Goal: Task Accomplishment & Management: Manage account settings

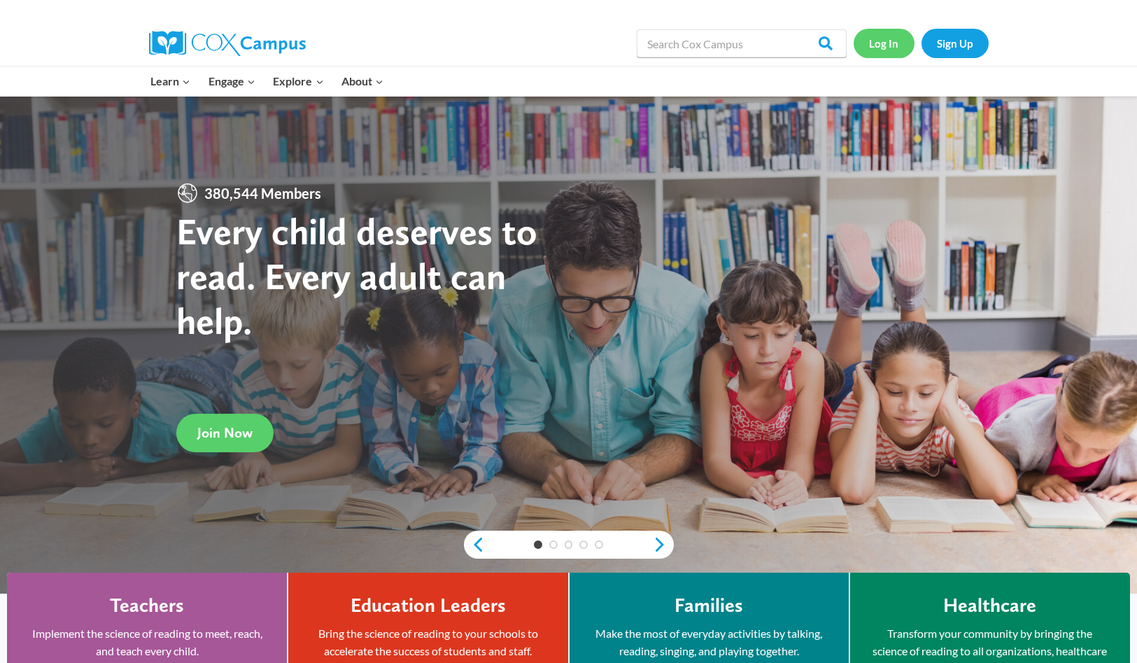
click at [883, 41] on link "Log In" at bounding box center [884, 43] width 61 height 29
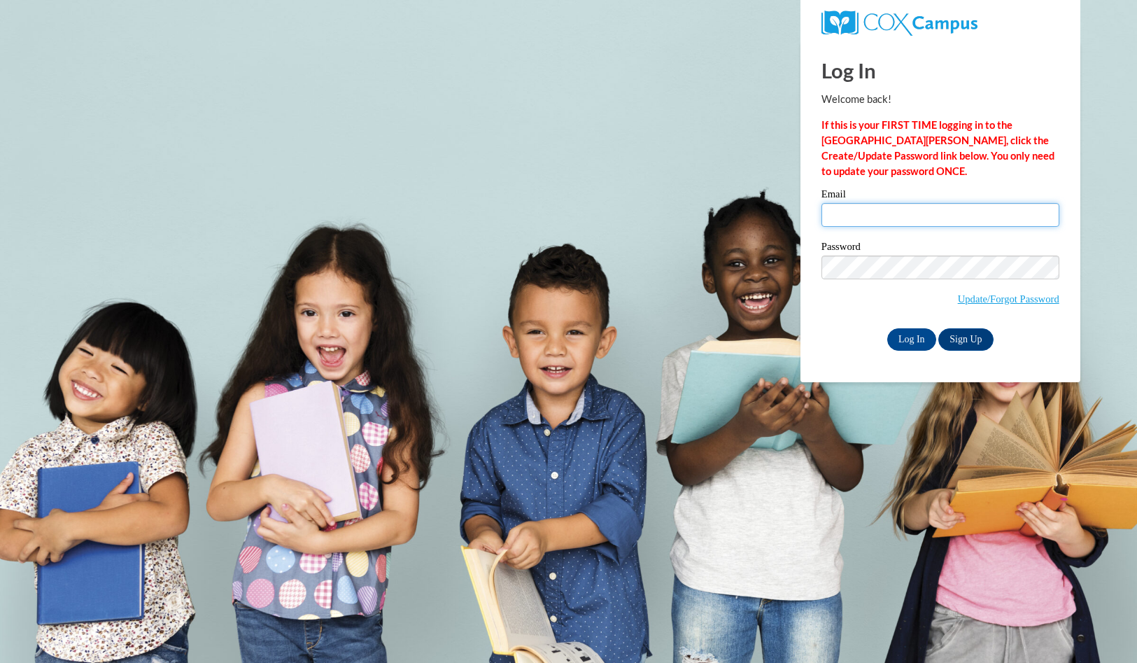
click at [978, 225] on input "Email" at bounding box center [941, 215] width 238 height 24
type input "[PERSON_NAME][EMAIL_ADDRESS][DOMAIN_NAME]"
click at [918, 340] on input "Log In" at bounding box center [911, 339] width 49 height 22
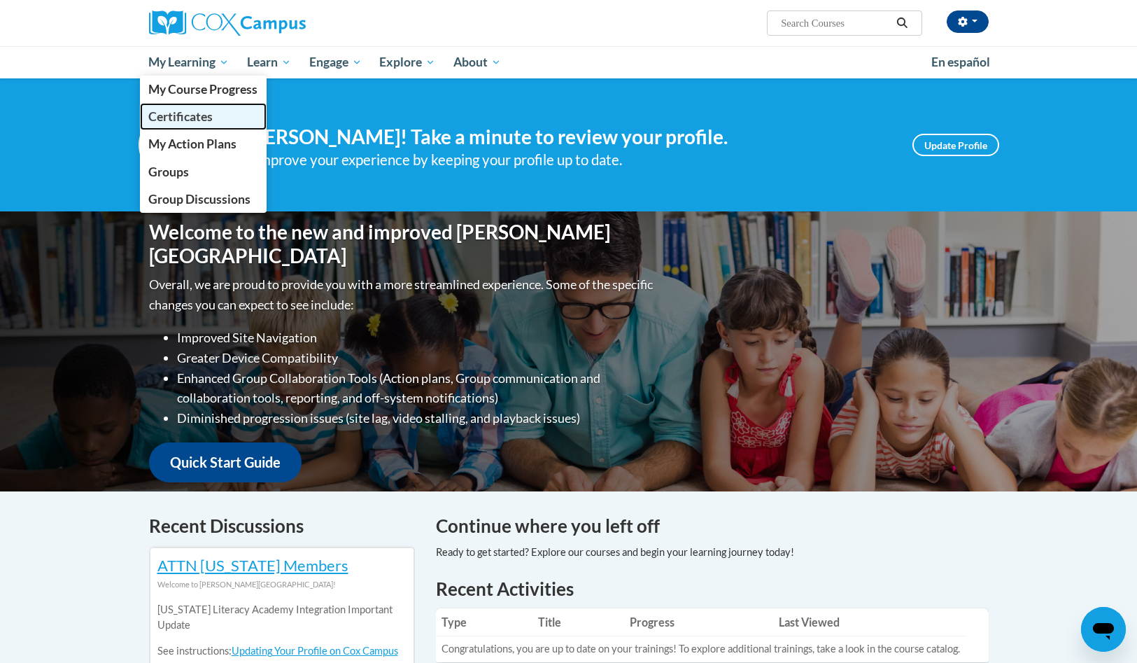
click at [206, 107] on link "Certificates" at bounding box center [203, 116] width 127 height 27
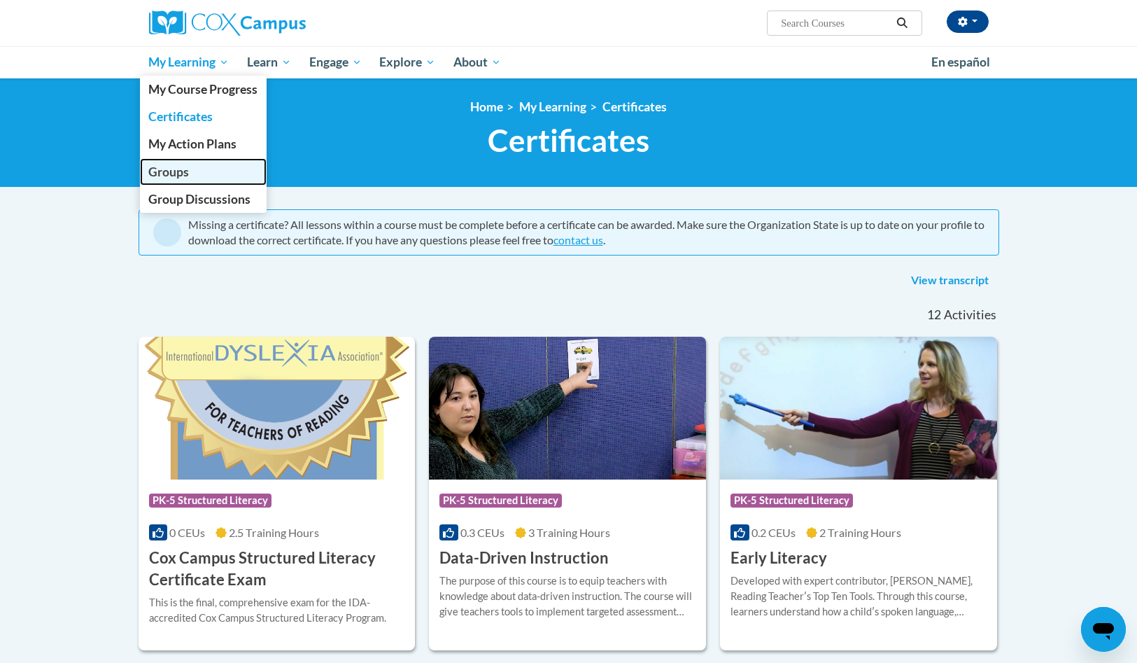
click at [184, 176] on span "Groups" at bounding box center [168, 171] width 41 height 15
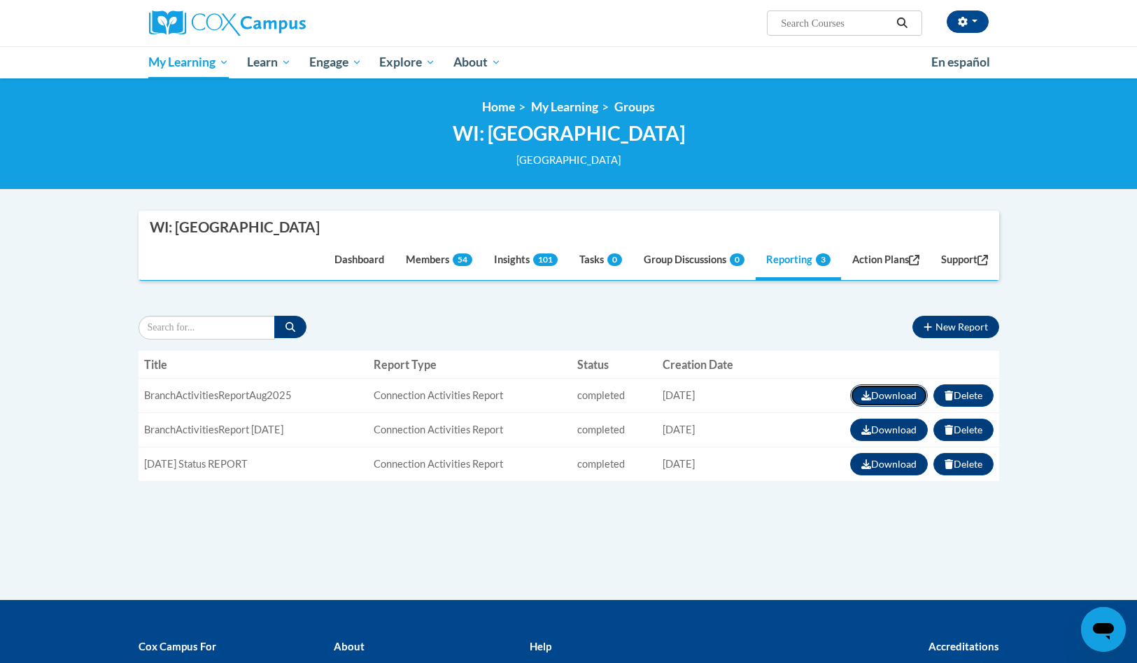
click at [905, 394] on button "Download" at bounding box center [889, 395] width 78 height 22
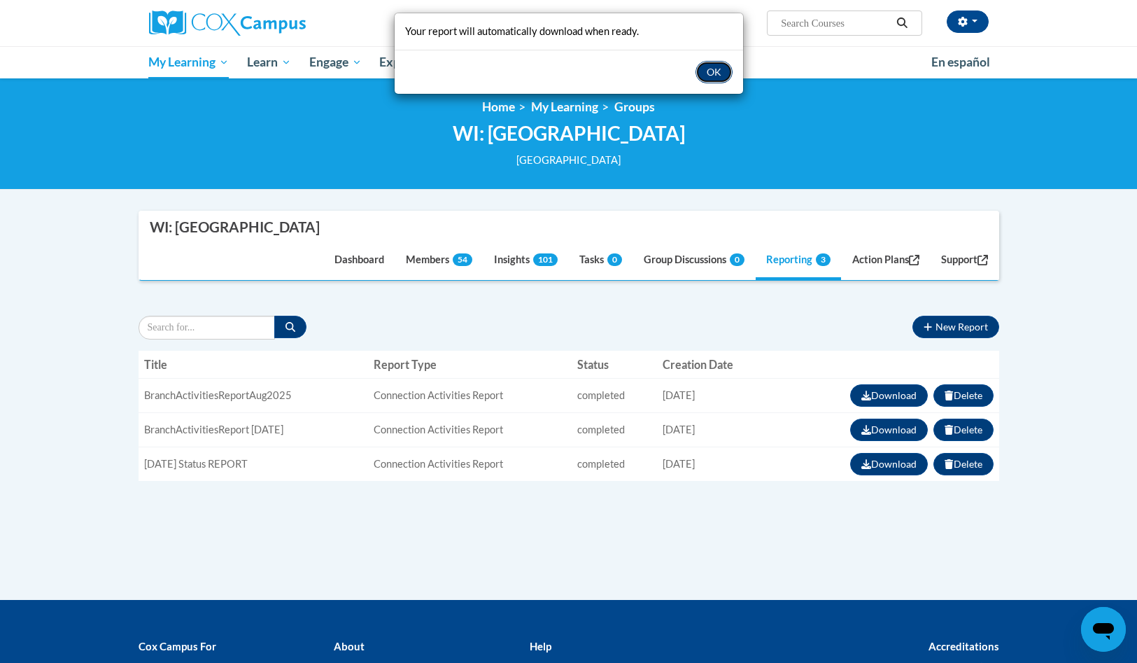
click at [709, 68] on button "OK" at bounding box center [714, 72] width 37 height 22
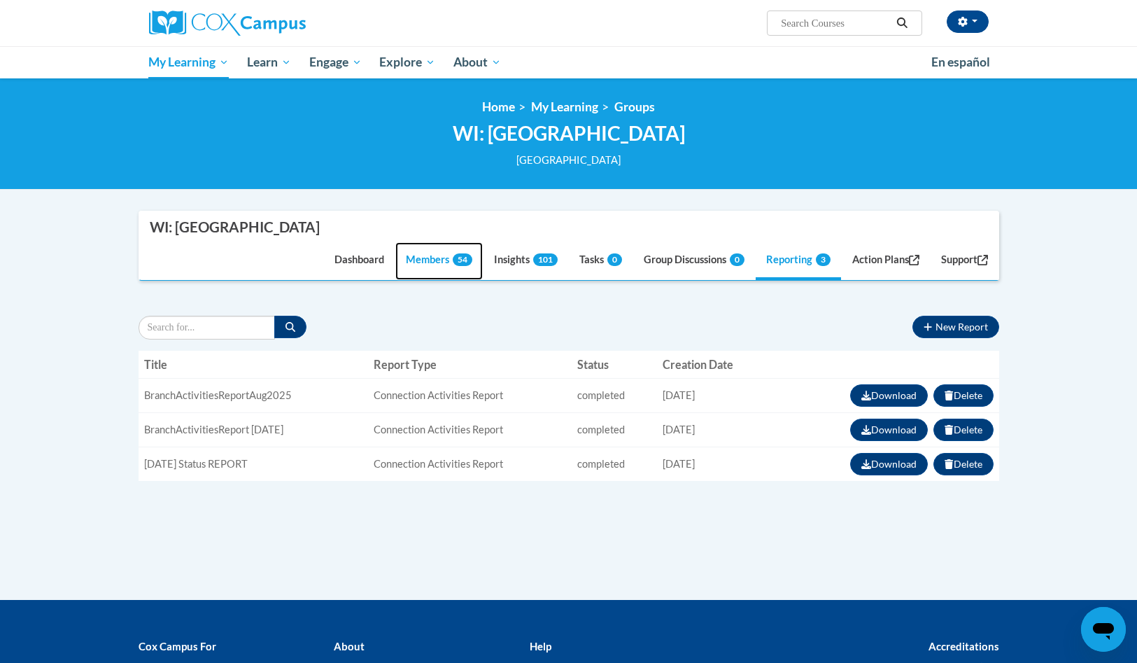
click at [423, 255] on link "Members 54" at bounding box center [438, 261] width 87 height 38
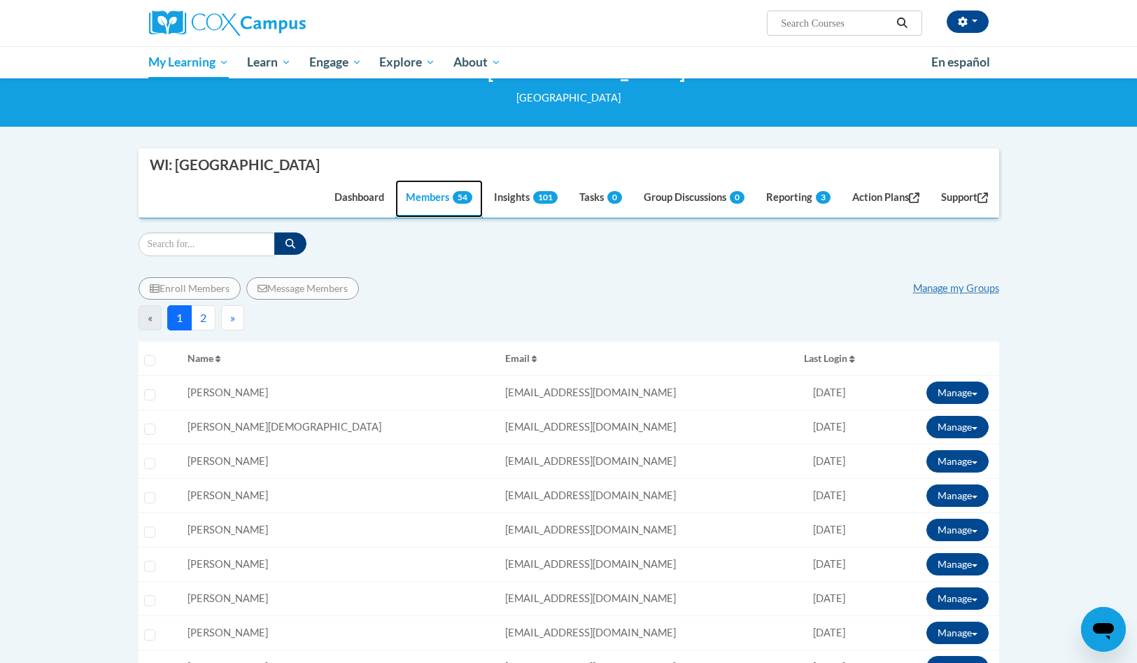
scroll to position [65, 0]
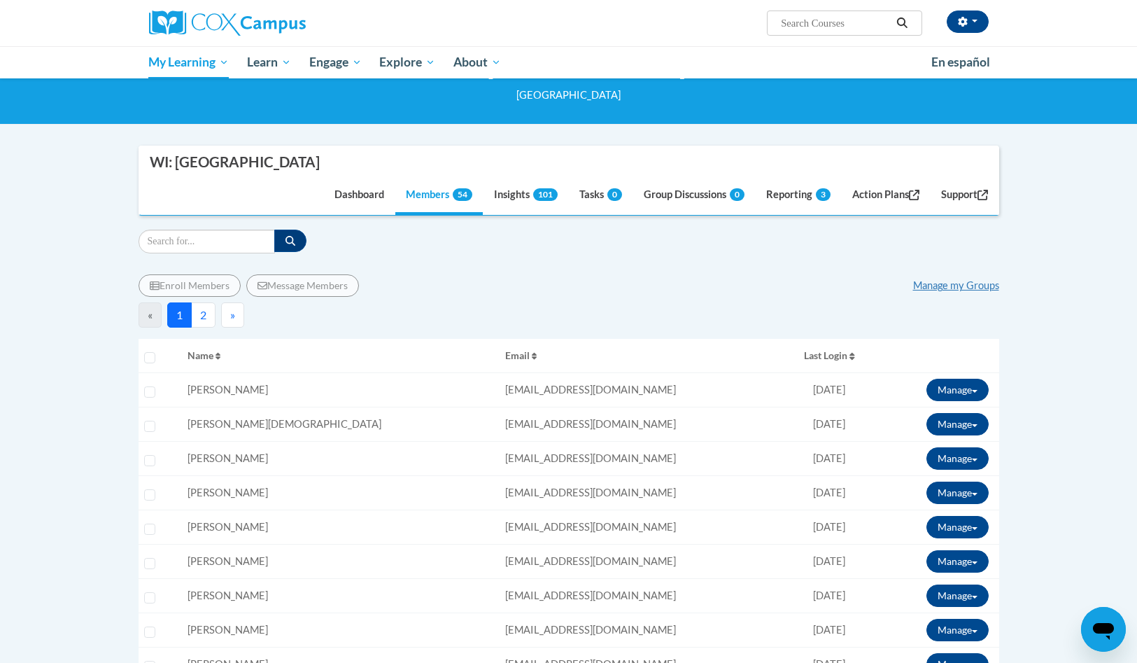
click at [206, 316] on button "2" at bounding box center [203, 314] width 24 height 25
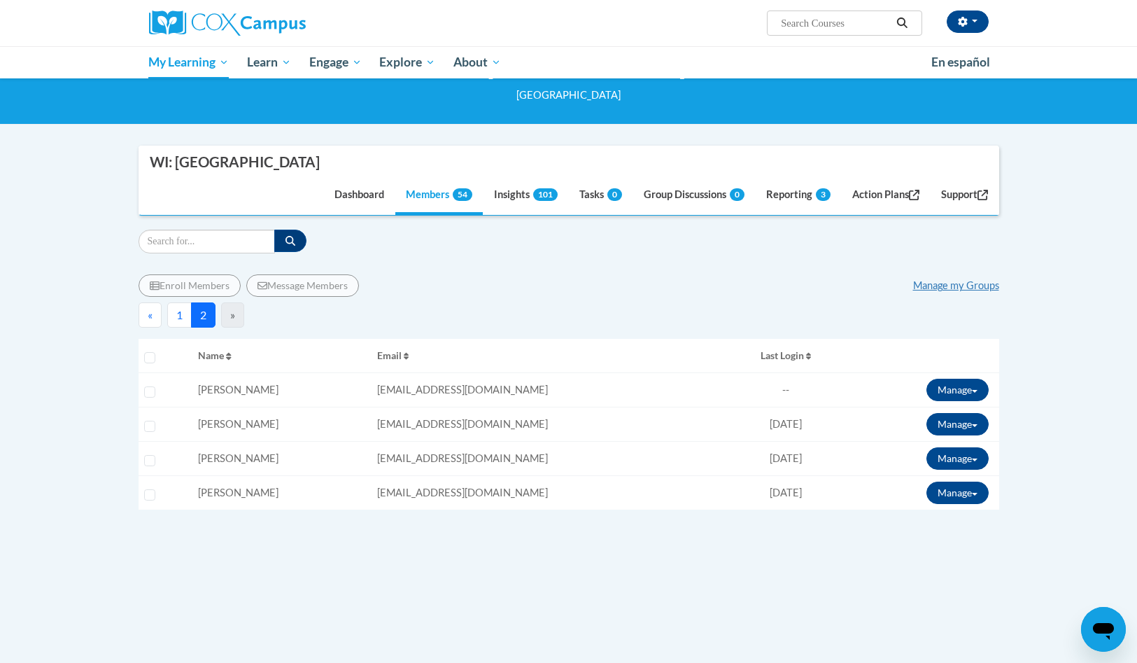
click at [179, 315] on button "1" at bounding box center [179, 314] width 24 height 25
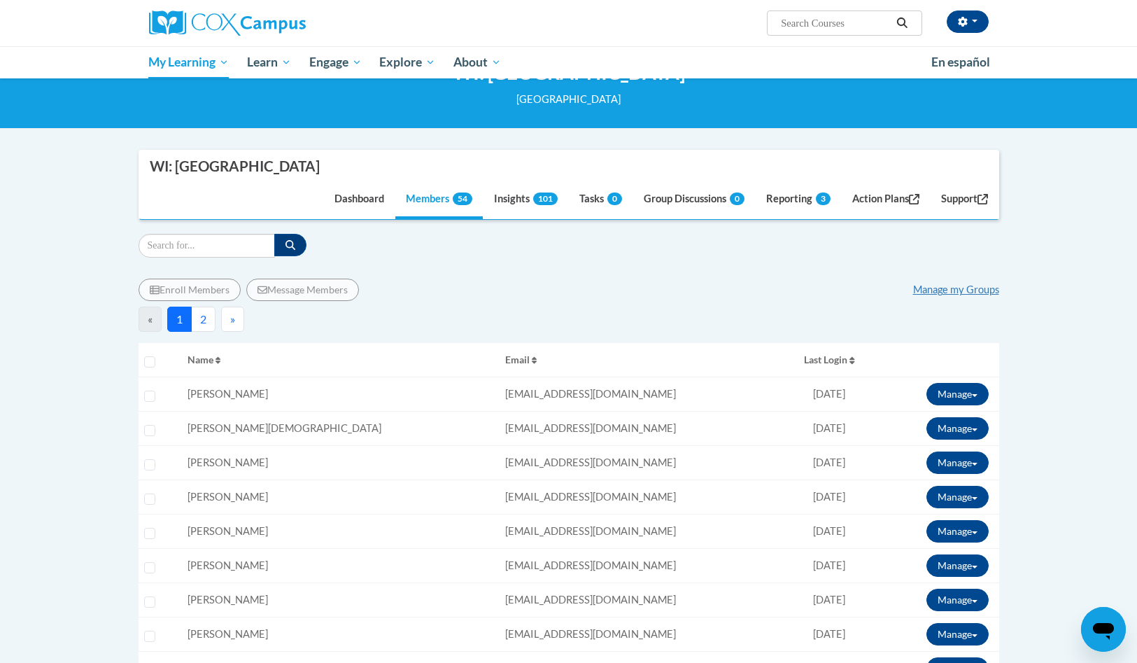
scroll to position [0, 0]
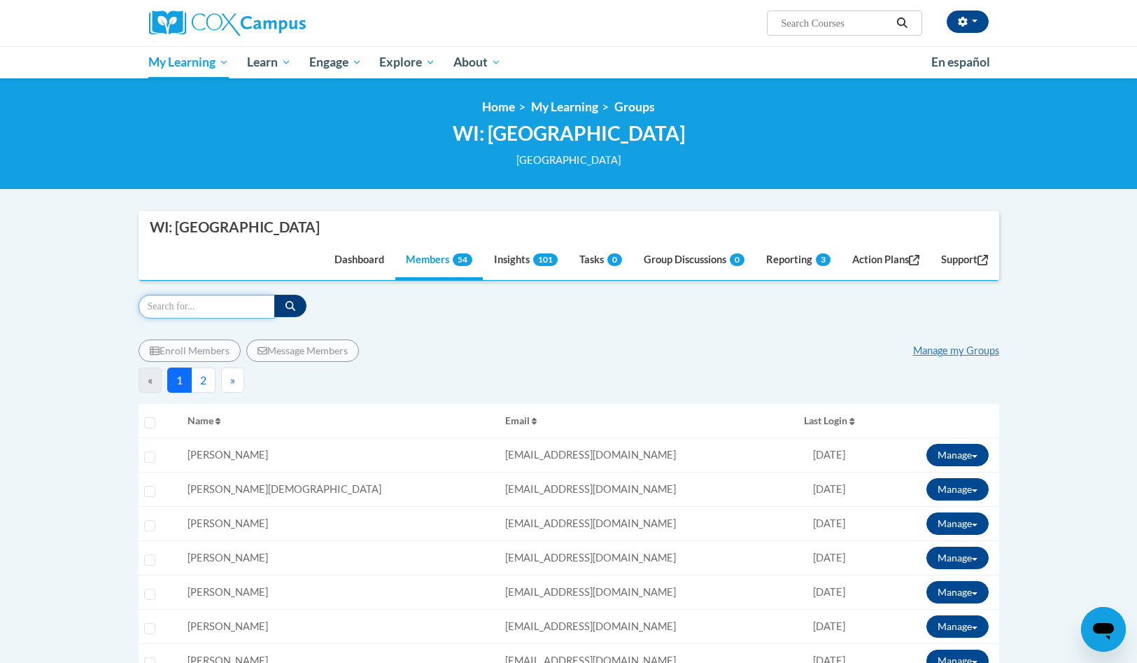
click at [222, 309] on input "Search" at bounding box center [207, 307] width 136 height 24
click at [286, 304] on icon "button" at bounding box center [291, 306] width 10 height 10
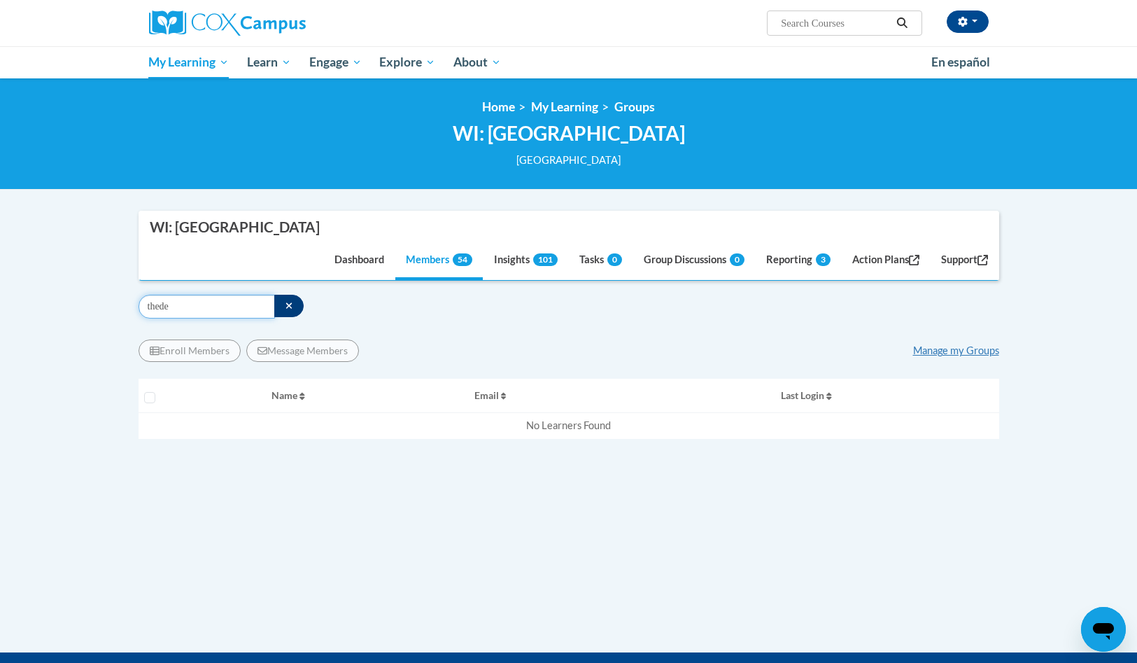
click at [234, 304] on input "thede" at bounding box center [207, 307] width 136 height 24
type input "t"
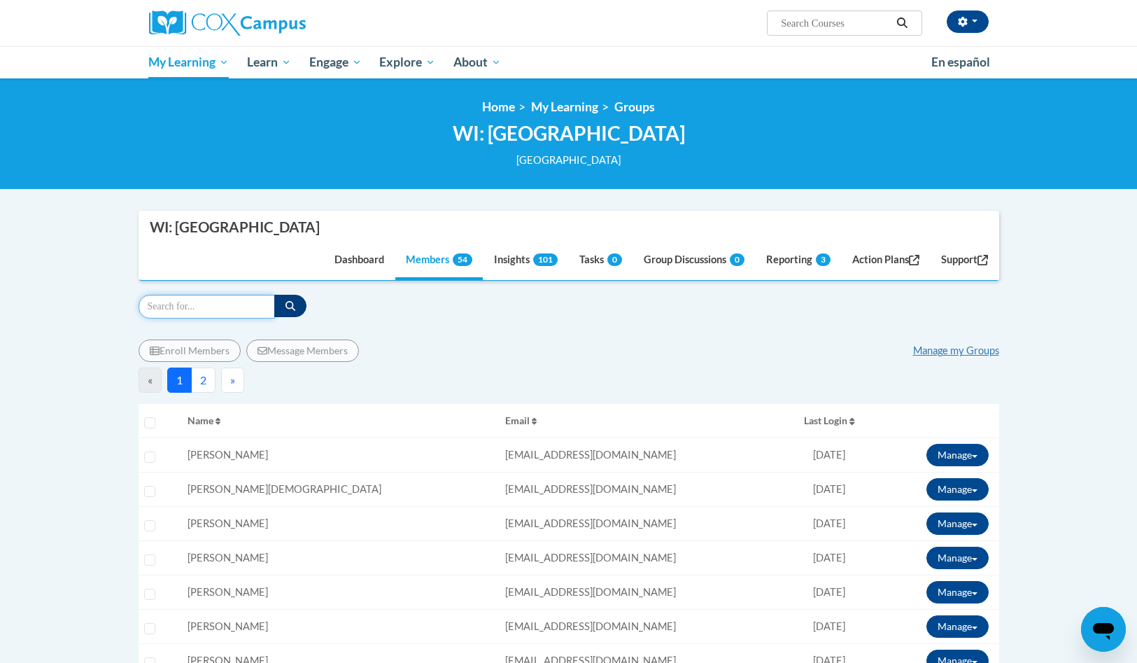
click at [211, 310] on input "Search" at bounding box center [207, 307] width 136 height 24
click at [281, 304] on button "button" at bounding box center [290, 306] width 32 height 22
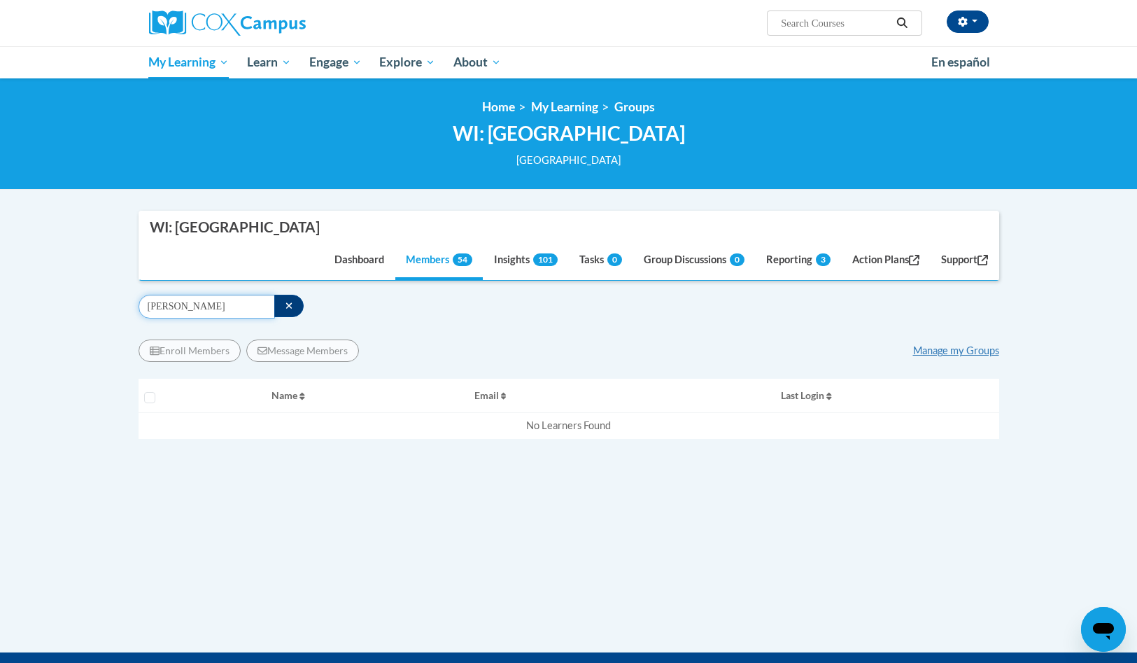
click at [239, 307] on input "leigha young" at bounding box center [207, 307] width 136 height 24
type input "l"
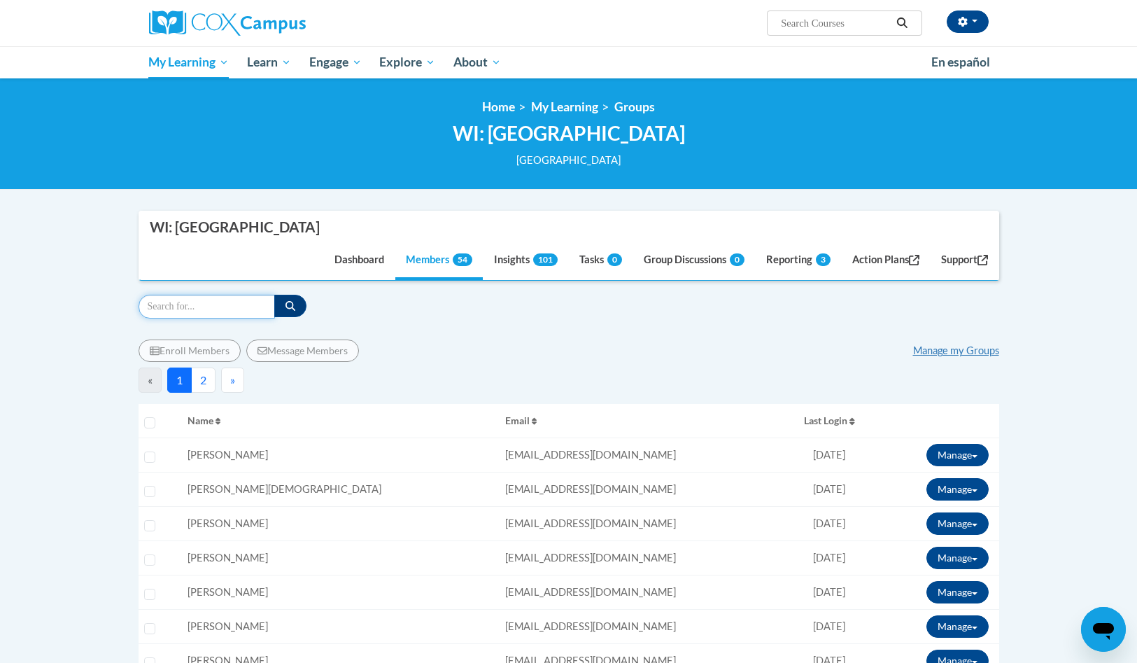
click at [206, 309] on input "Search" at bounding box center [207, 307] width 136 height 24
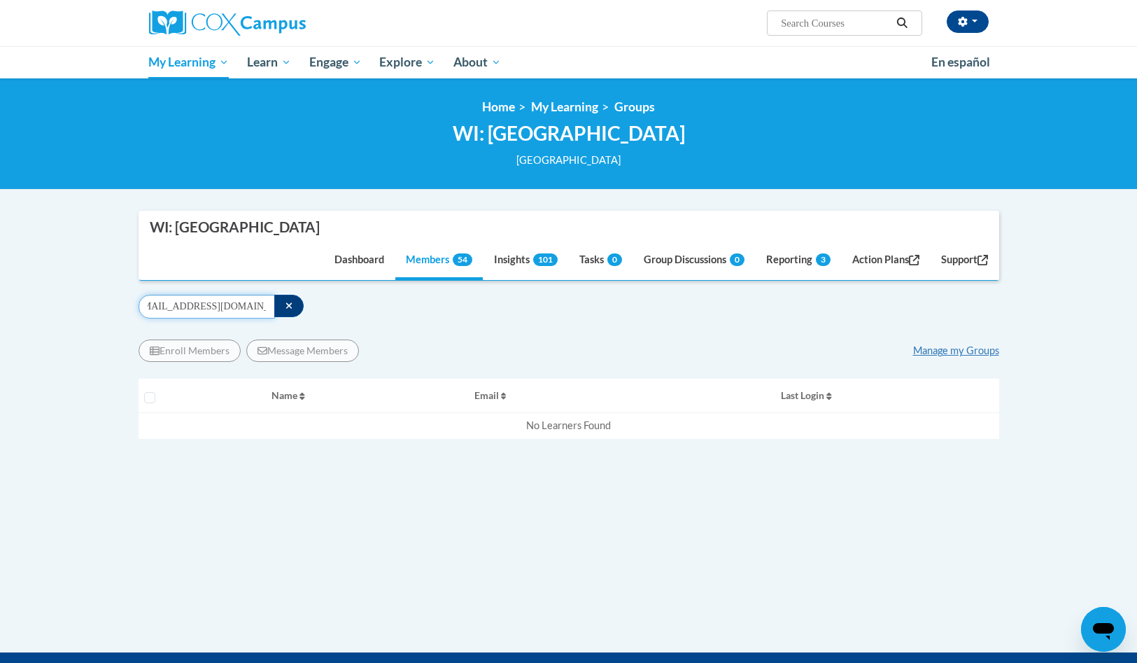
click at [206, 304] on input "lyoung@shiocton.k12.wi.us" at bounding box center [207, 307] width 136 height 24
click at [197, 300] on input "lyoung@shiocton.k12.wi.us" at bounding box center [207, 307] width 136 height 24
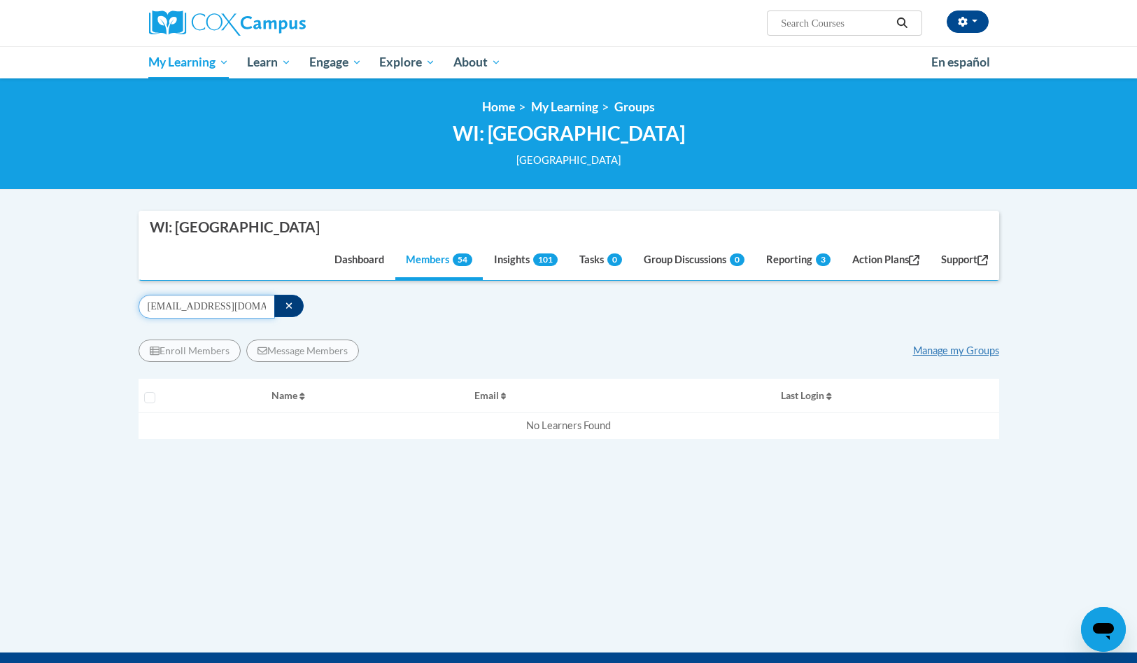
click at [197, 300] on input "lyoung@shiocton.k12.wi.us" at bounding box center [207, 307] width 136 height 24
click at [215, 307] on input "sfletcher@shiocton.k12.wi.us" at bounding box center [207, 307] width 136 height 24
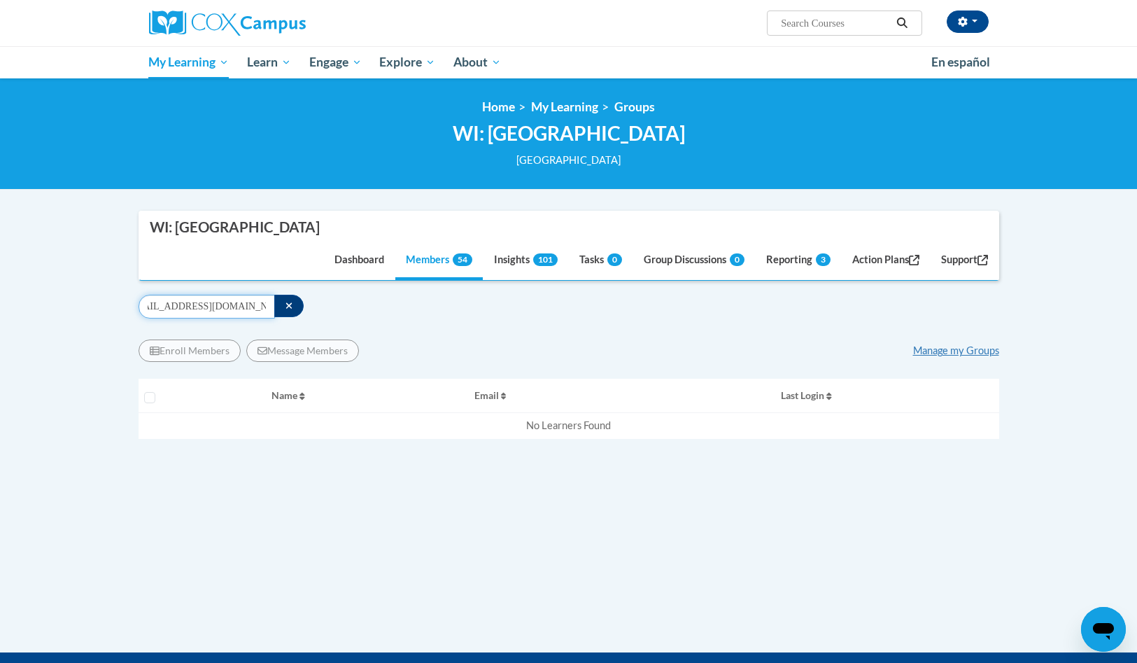
click at [215, 307] on input "sfletcher@shiocton.k12.wi.us" at bounding box center [207, 307] width 136 height 24
type input "aprochnow@shiocton.k12.wi.us"
click at [196, 309] on input "aprochnow@shiocton.k12.wi.us" at bounding box center [207, 307] width 136 height 24
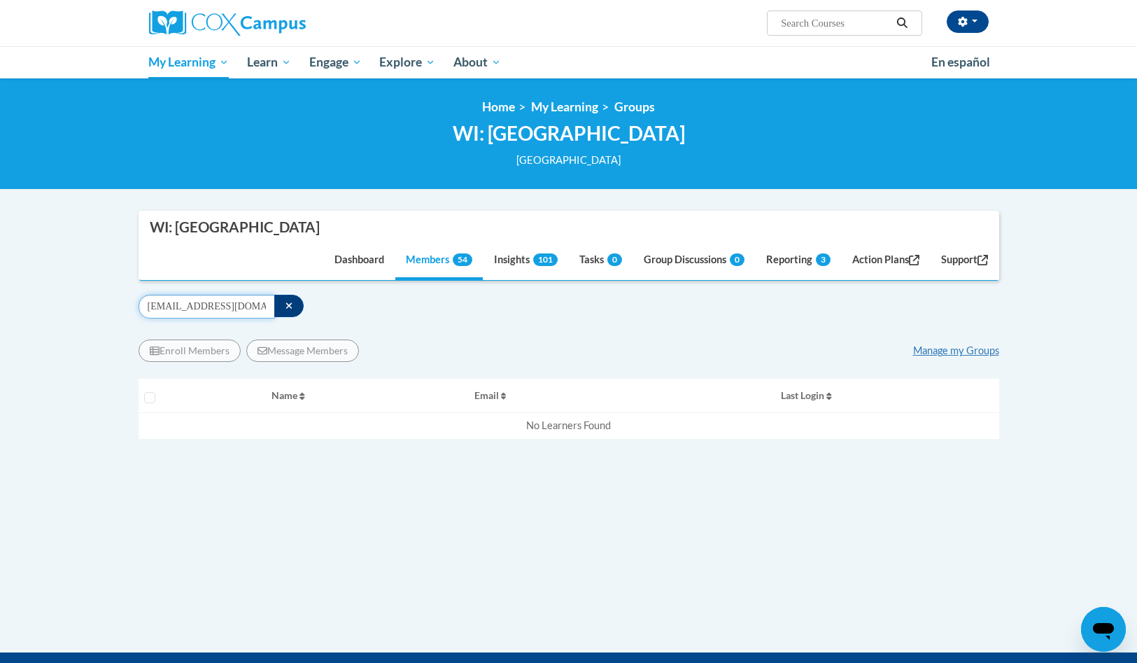
click at [196, 309] on input "aprochnow@shiocton.k12.wi.us" at bounding box center [207, 307] width 136 height 24
click at [960, 351] on link "Manage my Groups" at bounding box center [956, 350] width 86 height 12
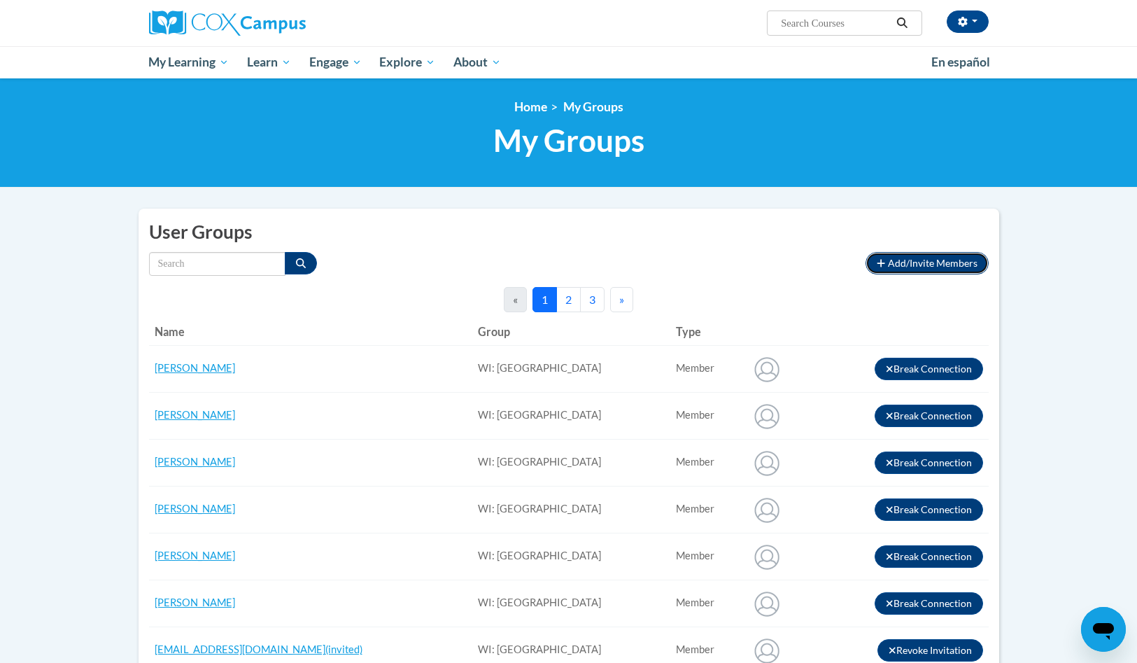
click at [909, 266] on span "Add/Invite Members" at bounding box center [933, 263] width 90 height 12
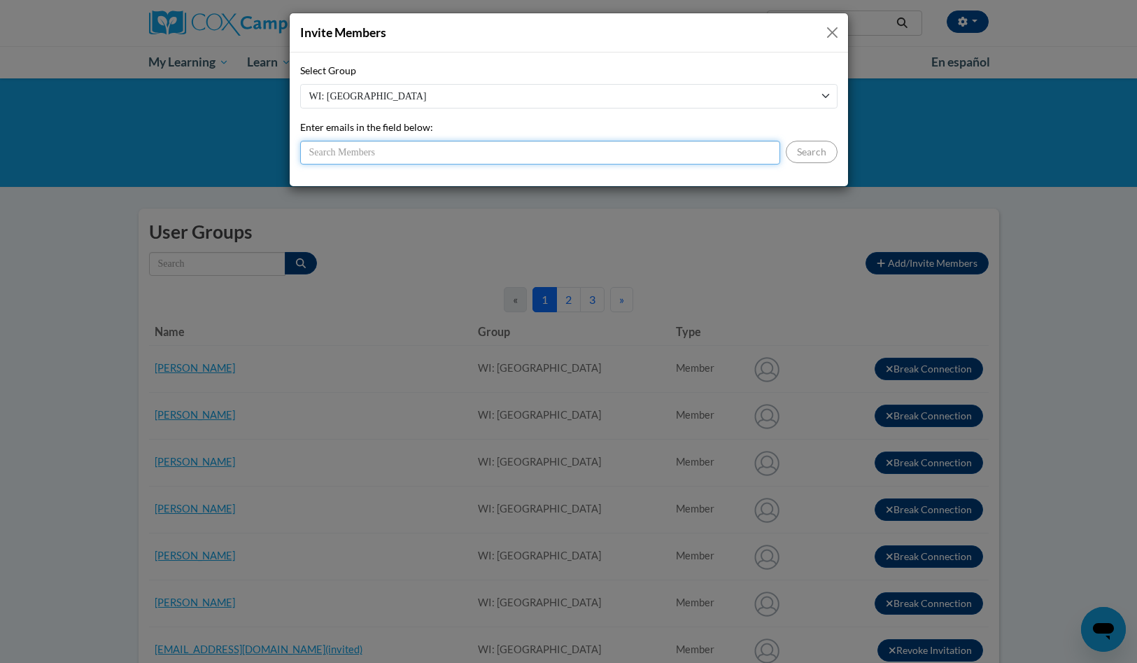
click at [478, 150] on input "Enter emails in the field below:" at bounding box center [540, 153] width 480 height 24
type input "lyoung@shiocton.k12.wi.us"
click at [825, 157] on button "Search" at bounding box center [812, 152] width 52 height 22
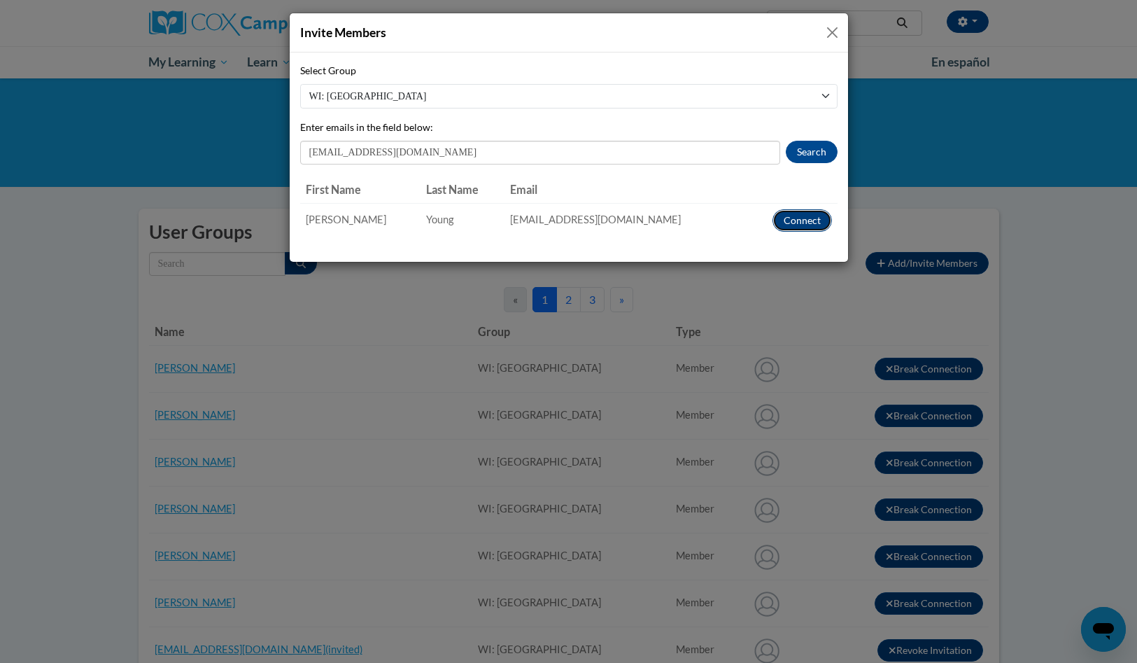
click at [813, 215] on button "Connect" at bounding box center [802, 220] width 59 height 22
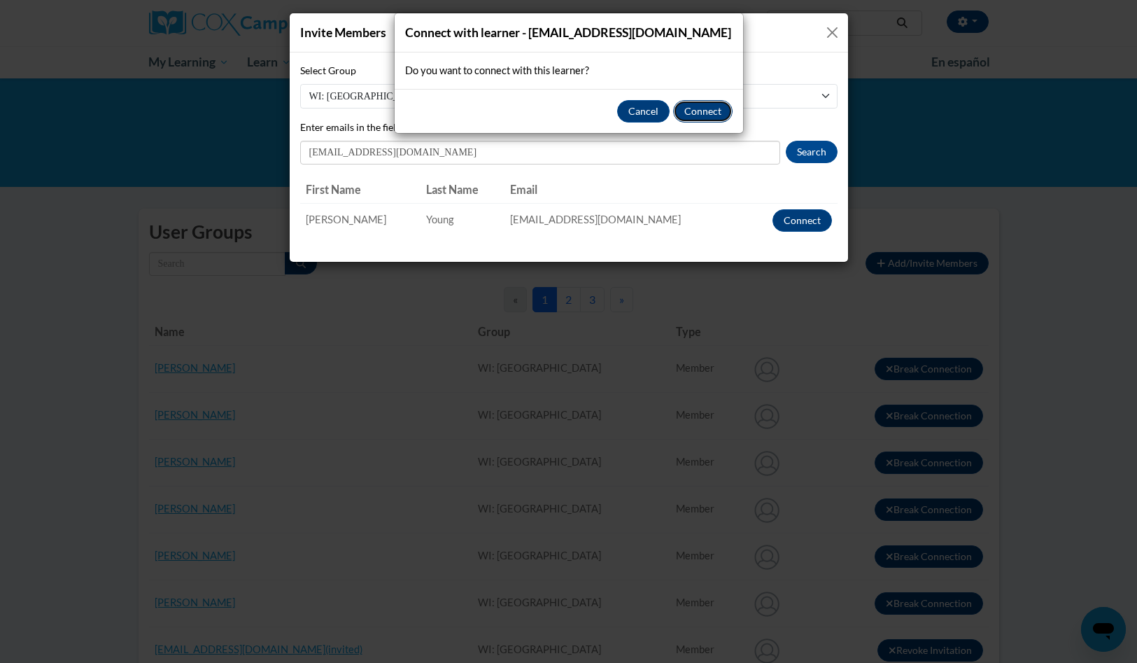
click at [705, 113] on button "Connect" at bounding box center [702, 111] width 59 height 22
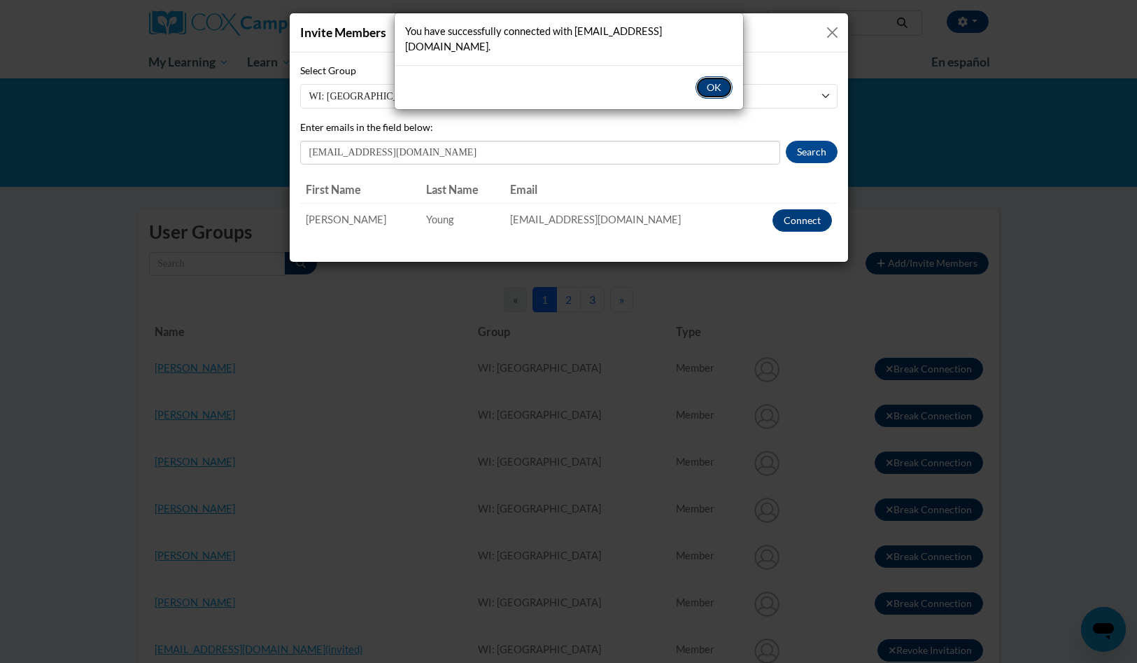
click at [709, 76] on button "OK" at bounding box center [714, 87] width 37 height 22
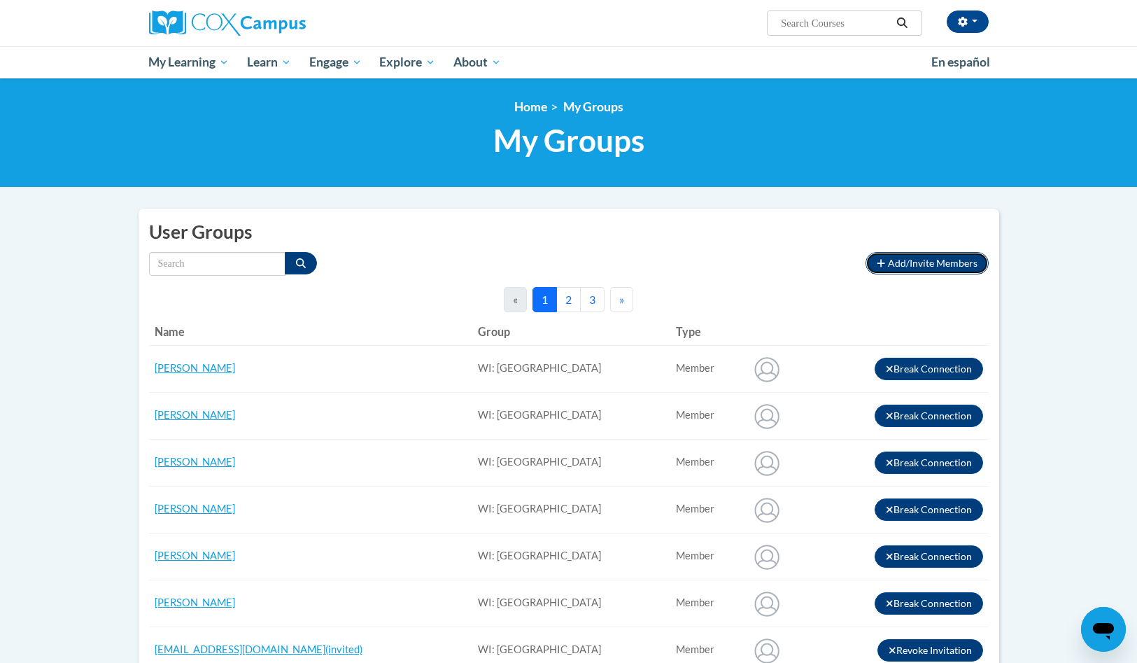
click at [933, 267] on span "Add/Invite Members" at bounding box center [933, 263] width 90 height 12
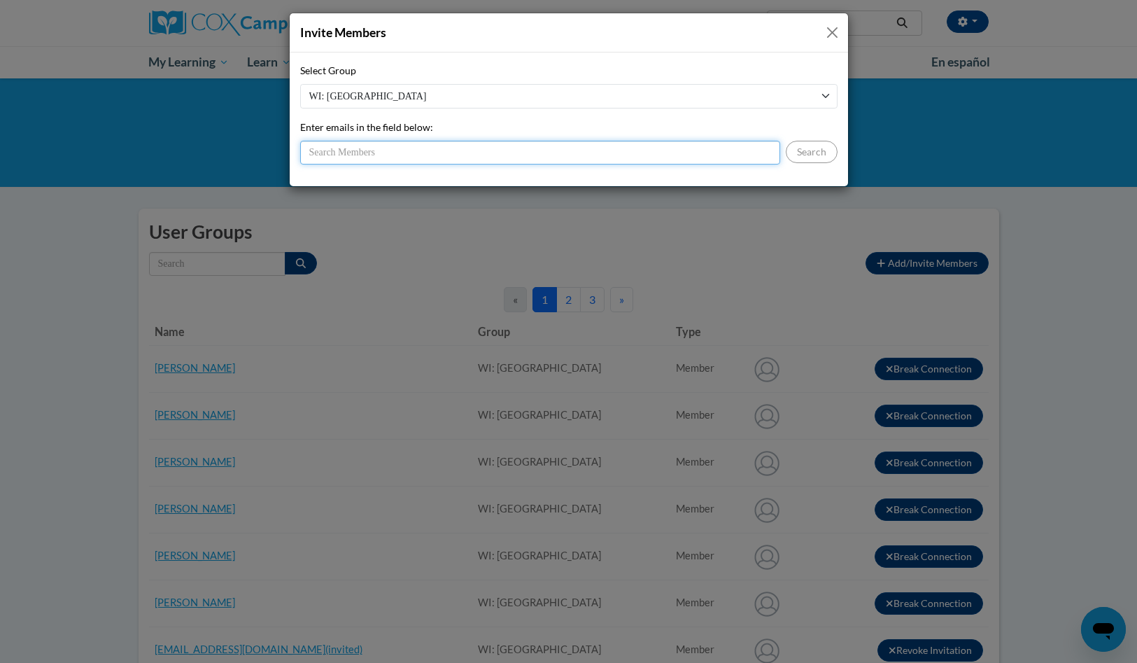
click at [465, 160] on input "Enter emails in the field below:" at bounding box center [540, 153] width 480 height 24
type input "sfletcher@shiocton.k12.wi.us"
click at [819, 148] on button "Search" at bounding box center [812, 152] width 52 height 22
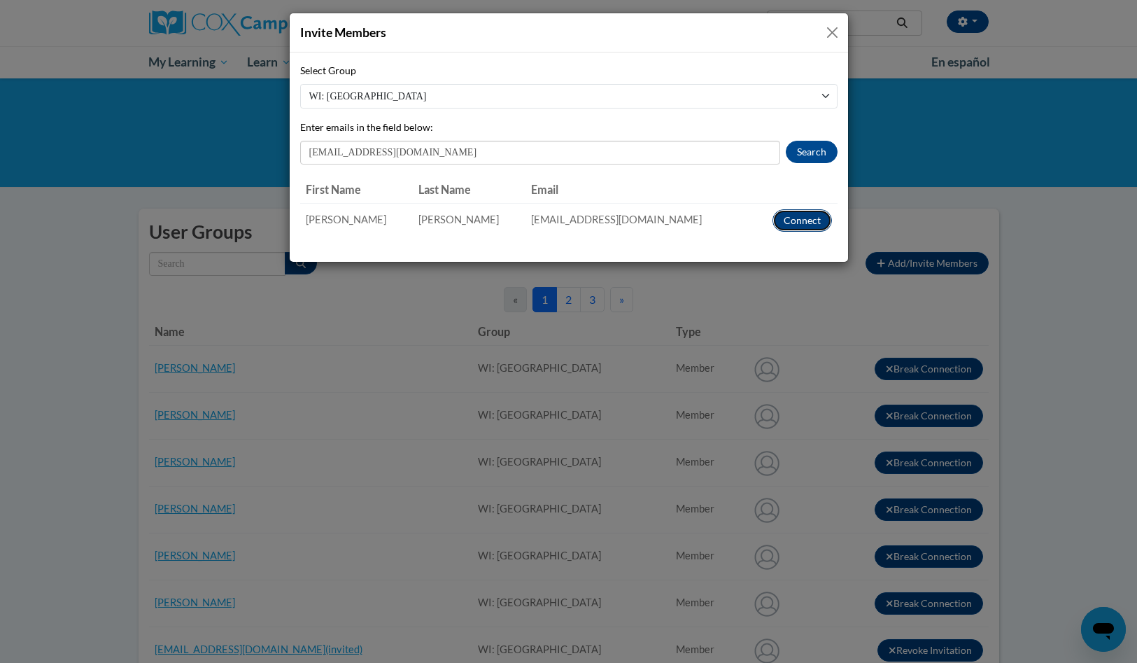
click at [803, 223] on button "Connect" at bounding box center [802, 220] width 59 height 22
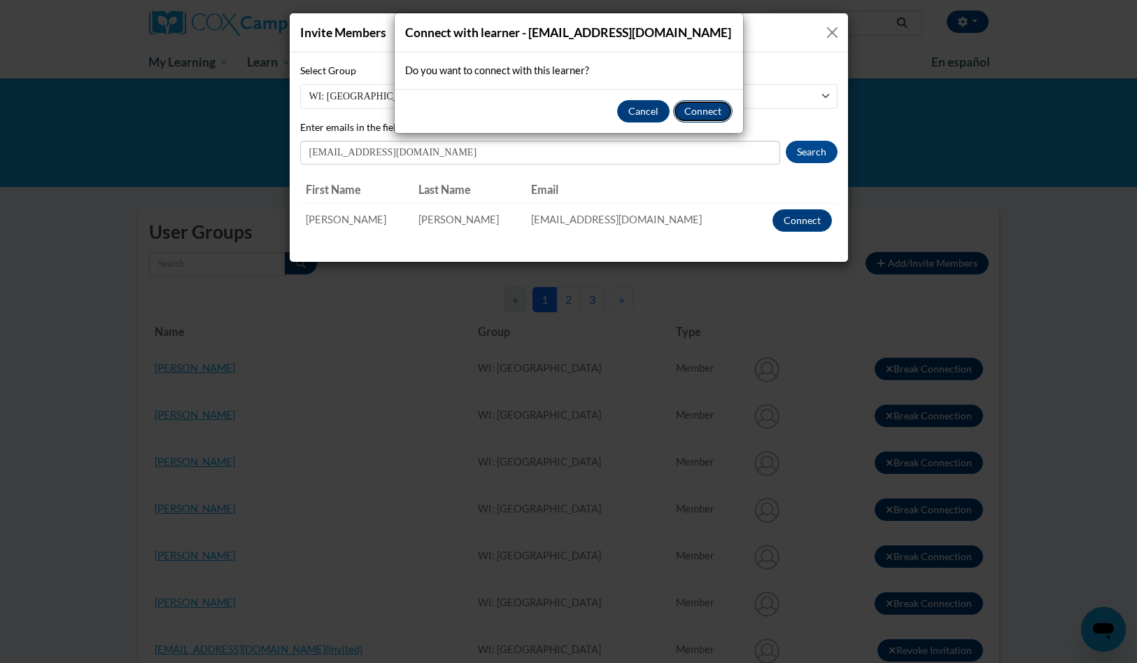
click at [714, 111] on button "Connect" at bounding box center [702, 111] width 59 height 22
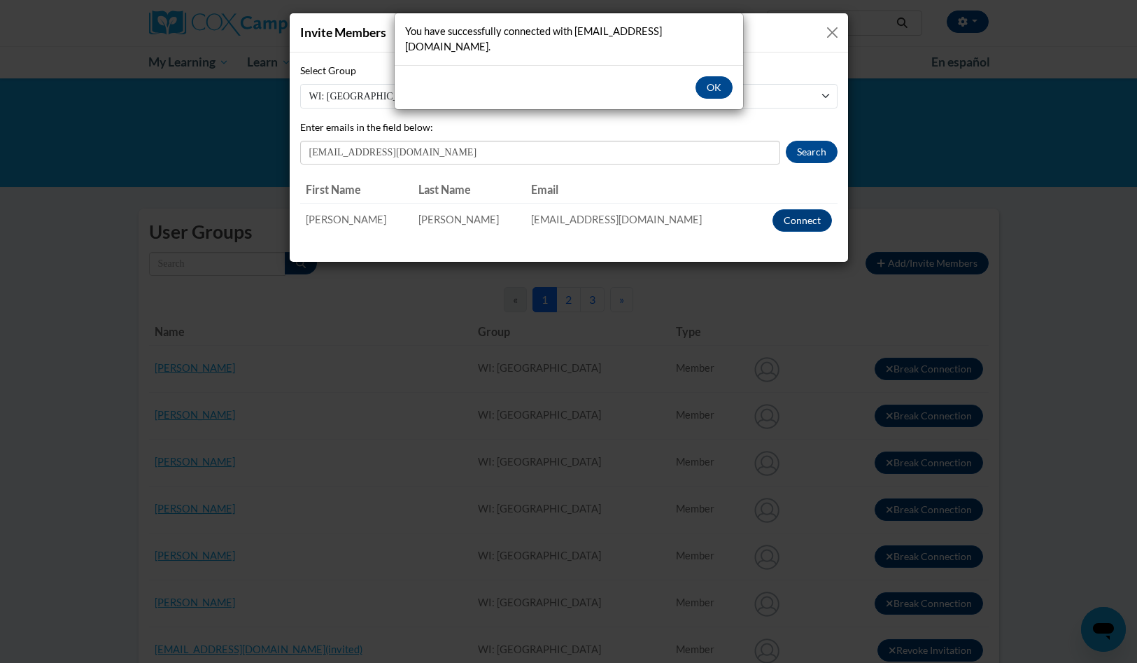
click at [723, 65] on div "OK" at bounding box center [569, 87] width 349 height 44
click at [714, 76] on button "OK" at bounding box center [714, 87] width 37 height 22
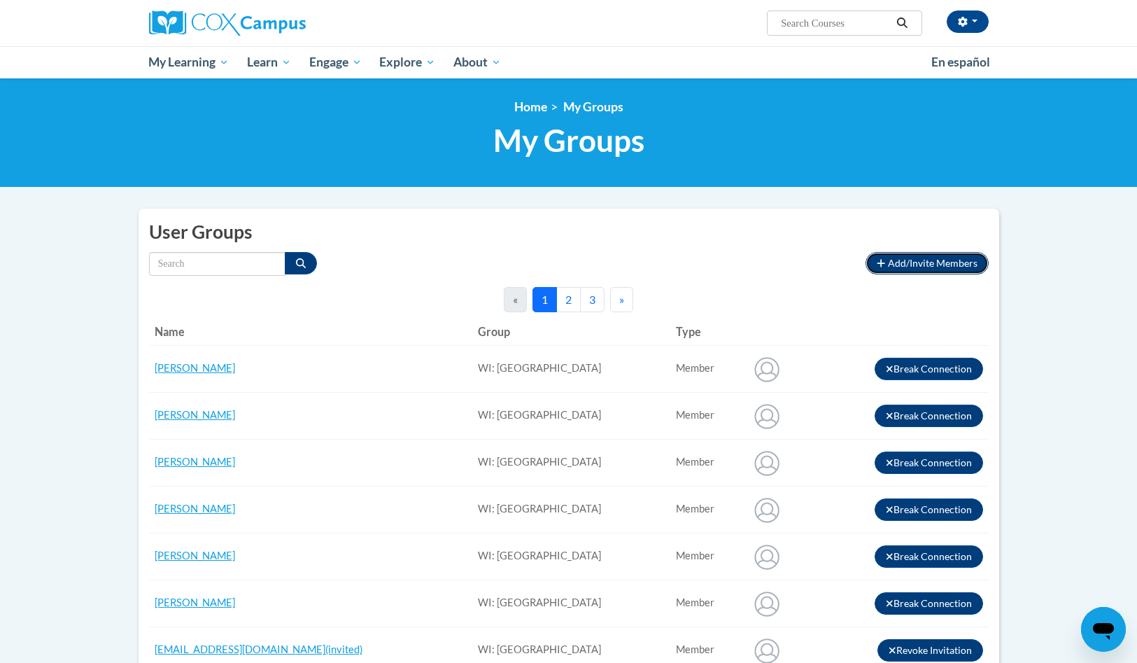
click at [914, 260] on span "Add/Invite Members" at bounding box center [933, 263] width 90 height 12
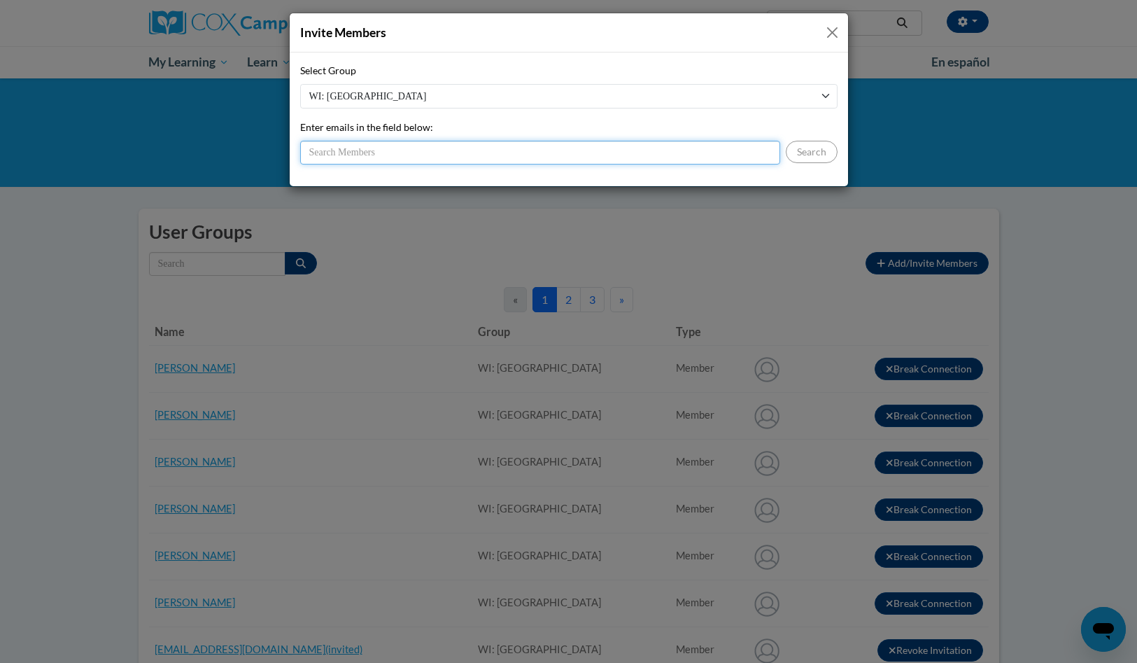
click at [482, 148] on input "Enter emails in the field below:" at bounding box center [540, 153] width 480 height 24
type input "aprochnow@shiocton.k12.wi.us"
click at [832, 154] on button "Search" at bounding box center [812, 152] width 52 height 22
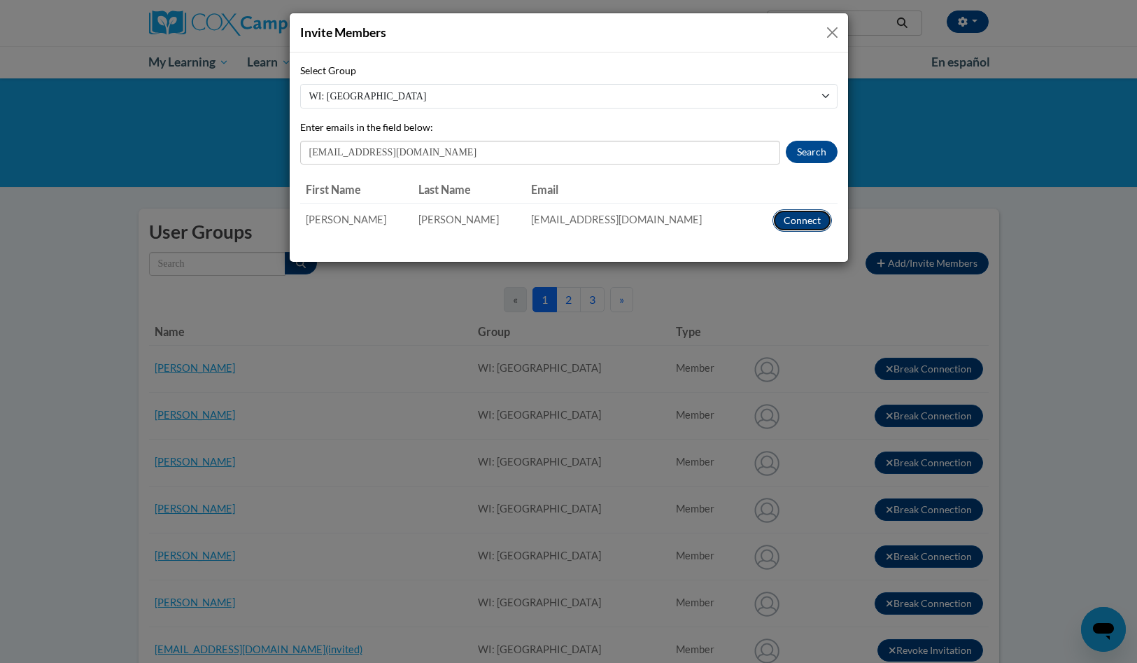
click at [795, 225] on button "Connect" at bounding box center [802, 220] width 59 height 22
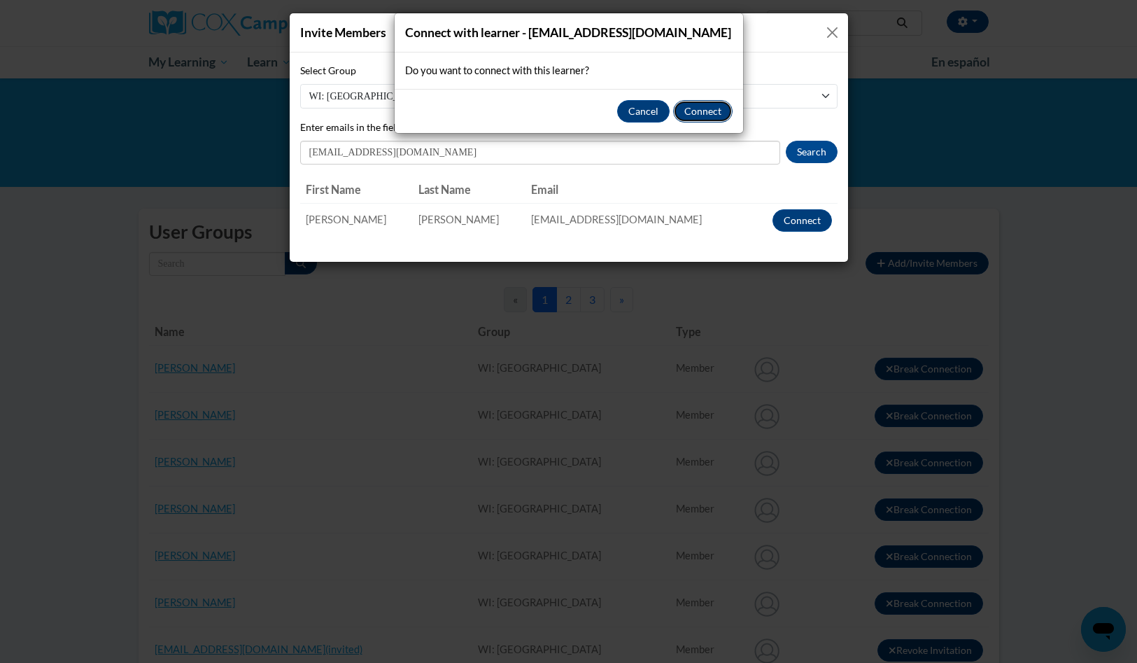
click at [706, 104] on button "Connect" at bounding box center [702, 111] width 59 height 22
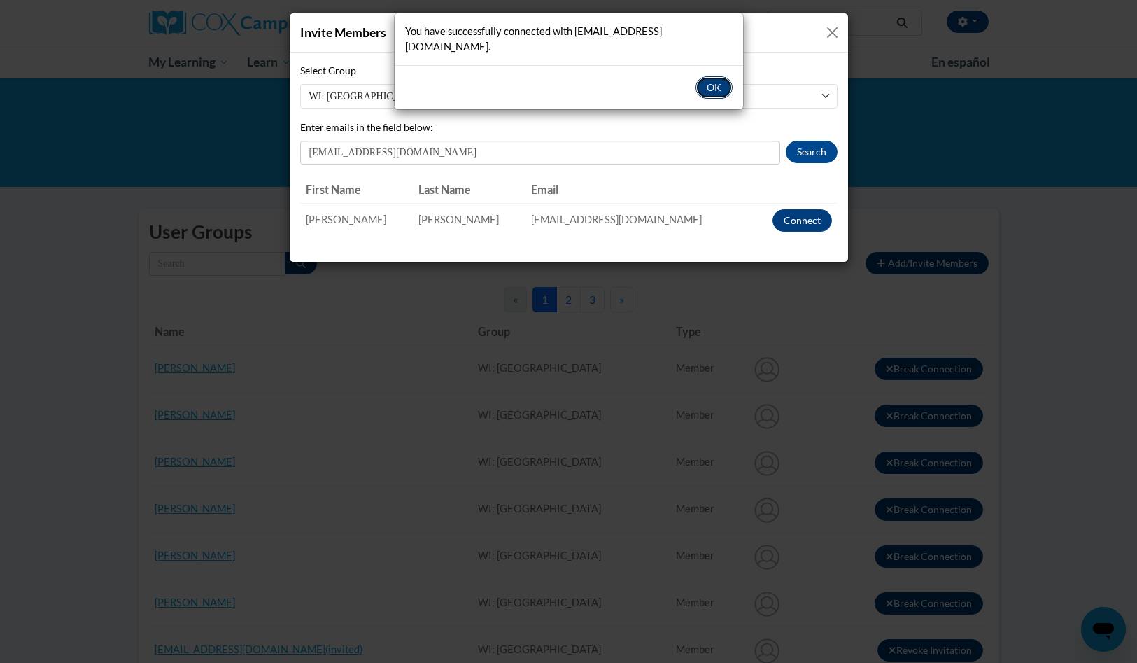
click at [715, 76] on button "OK" at bounding box center [714, 87] width 37 height 22
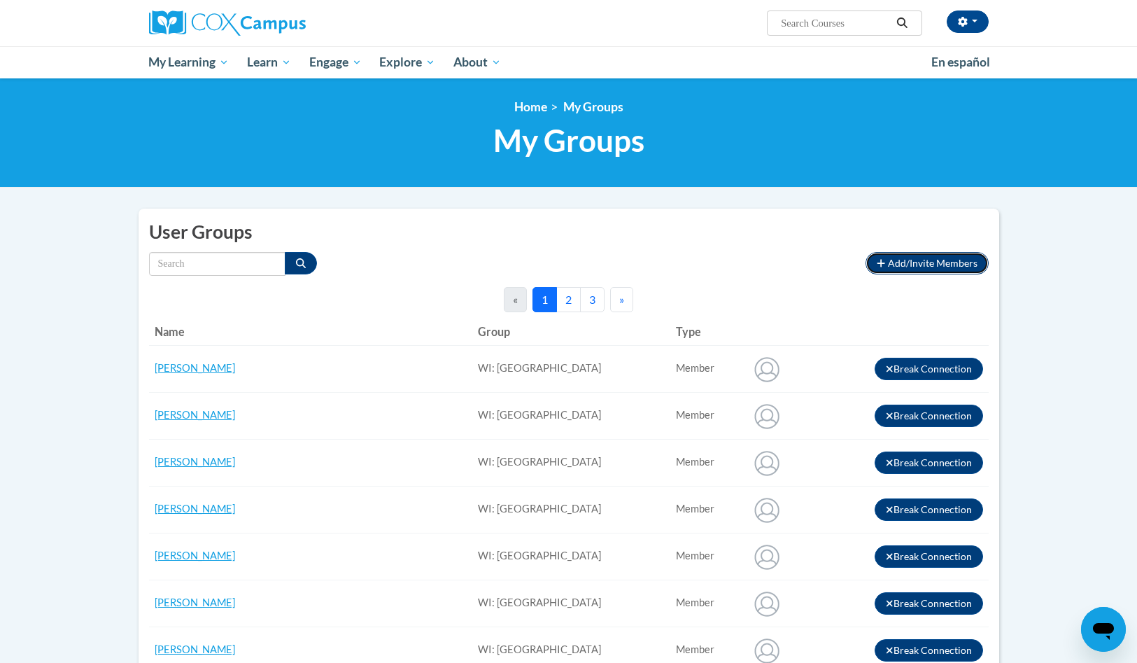
click at [954, 256] on button "Add/Invite Members" at bounding box center [927, 263] width 122 height 22
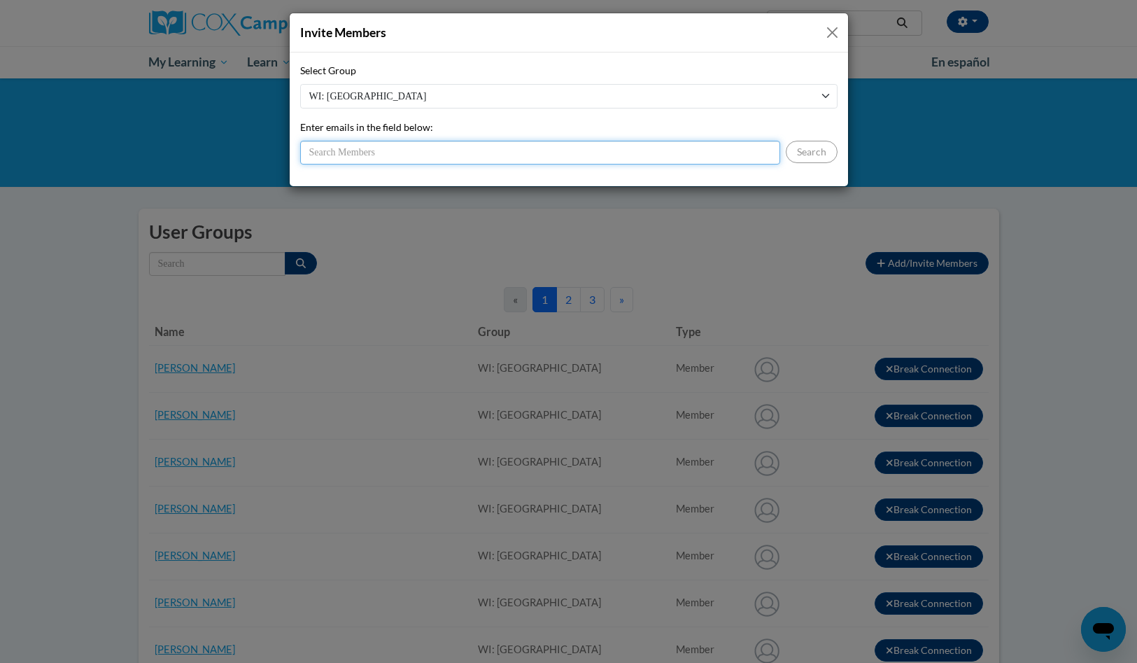
click at [451, 146] on input "Enter emails in the field below:" at bounding box center [540, 153] width 480 height 24
type input "kthede@shiocton.k12.wi.us"
click at [808, 147] on button "Search" at bounding box center [812, 152] width 52 height 22
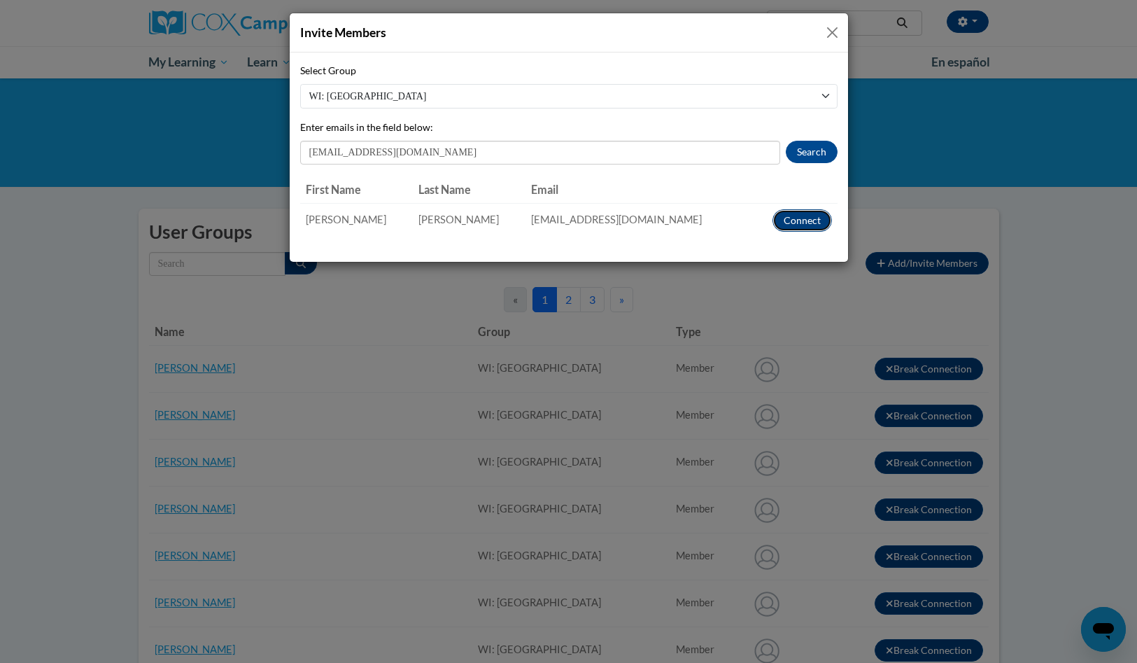
click at [794, 213] on button "Connect" at bounding box center [802, 220] width 59 height 22
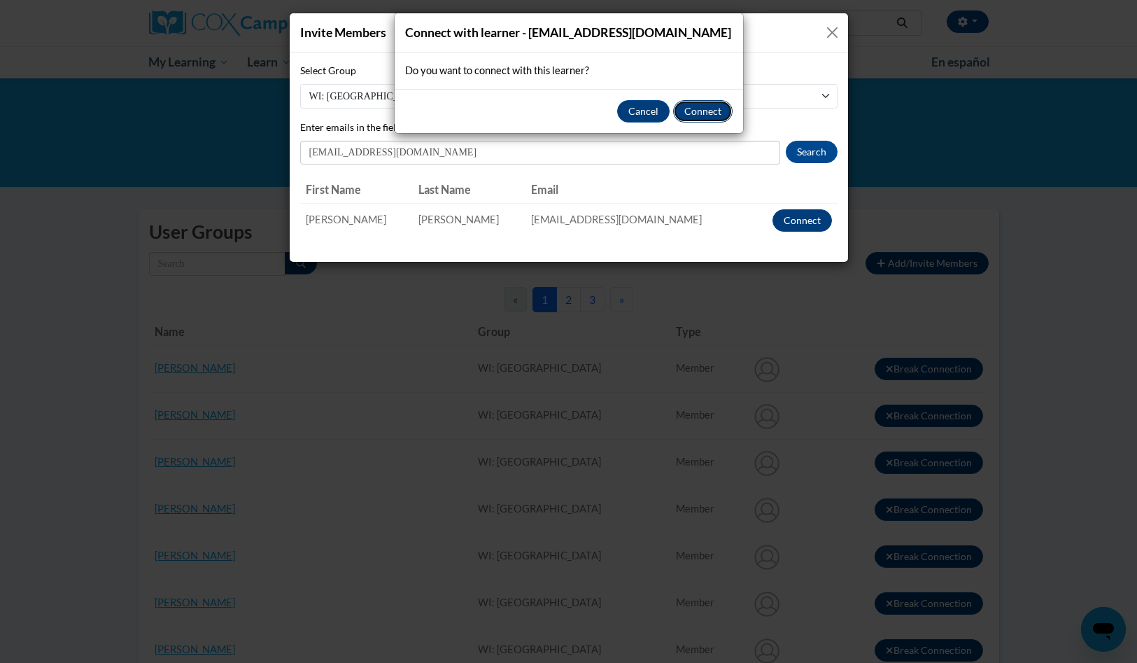
click at [699, 112] on button "Connect" at bounding box center [702, 111] width 59 height 22
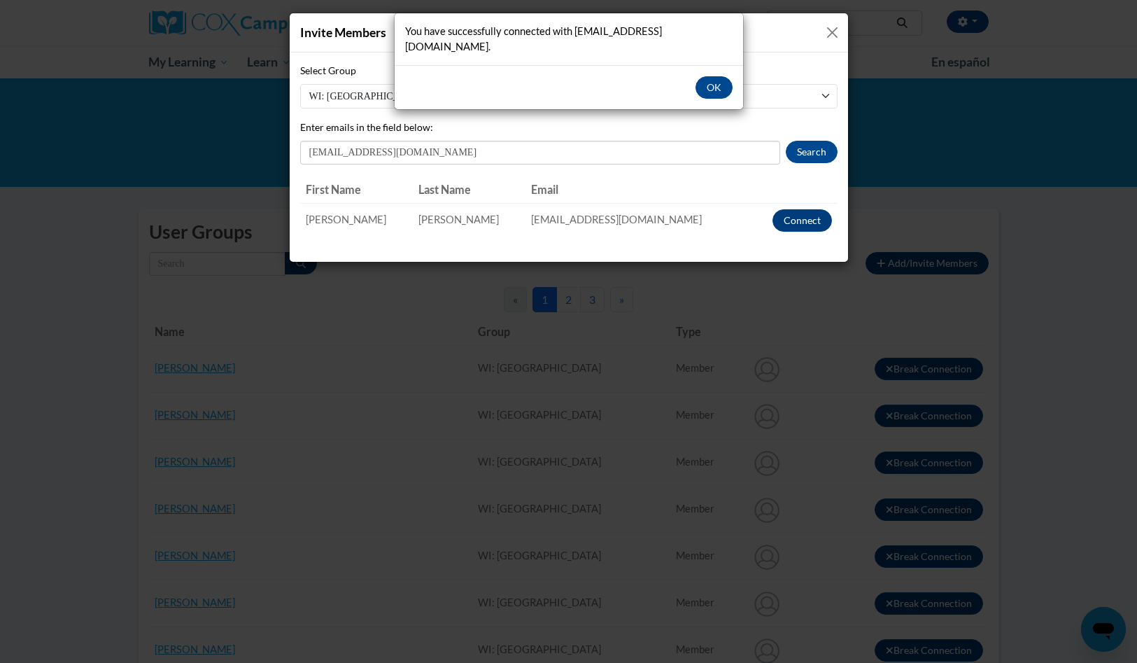
click at [715, 65] on div "OK" at bounding box center [569, 87] width 349 height 44
click at [715, 76] on button "OK" at bounding box center [714, 87] width 37 height 22
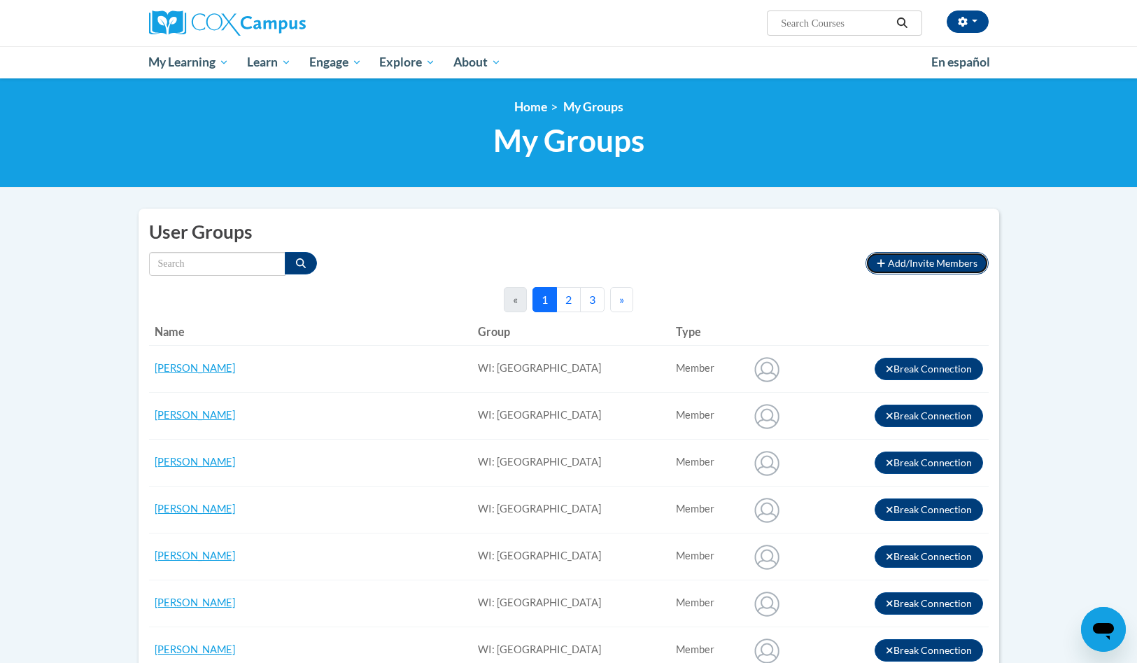
click at [922, 267] on span "Add/Invite Members" at bounding box center [933, 263] width 90 height 12
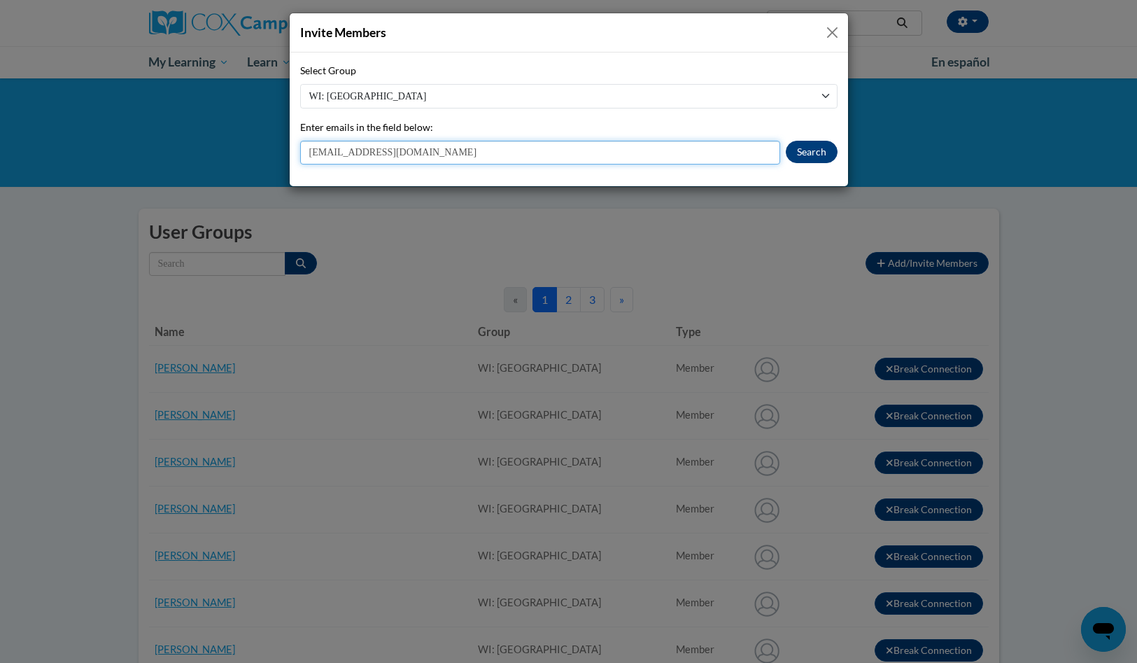
type input "ccole@shiocton.k12.wi.us"
click at [817, 143] on button "Search" at bounding box center [812, 152] width 52 height 22
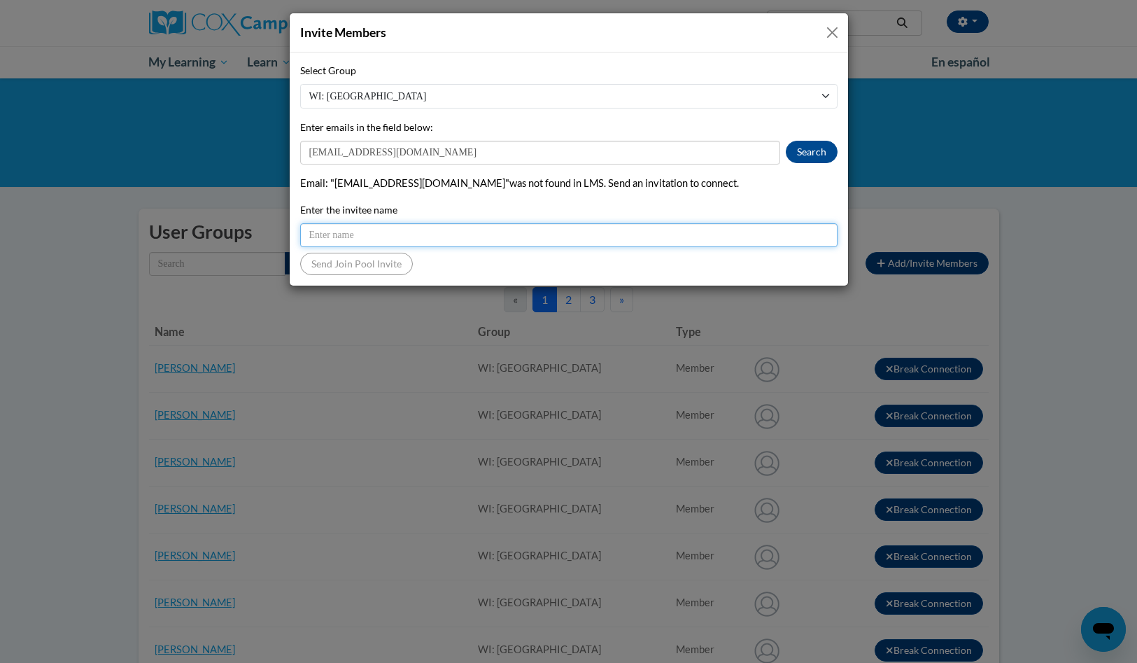
click at [513, 230] on input "Enter the invitee name" at bounding box center [568, 235] width 537 height 24
type input "Candace Cole"
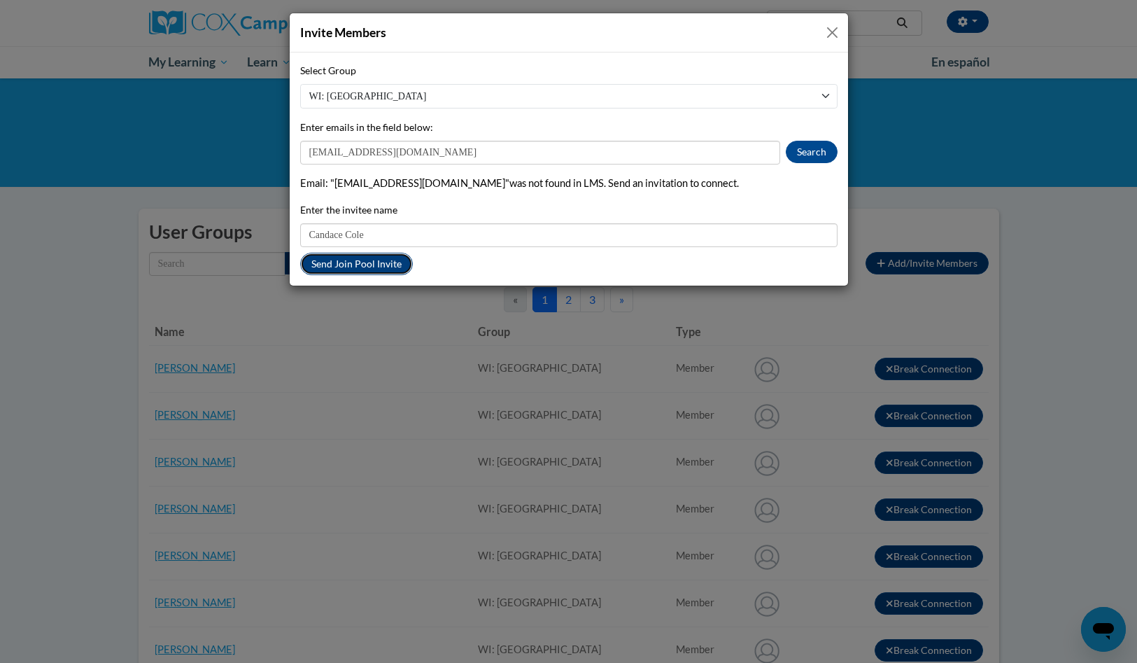
click at [344, 263] on button "Send Join Pool Invite" at bounding box center [356, 264] width 113 height 22
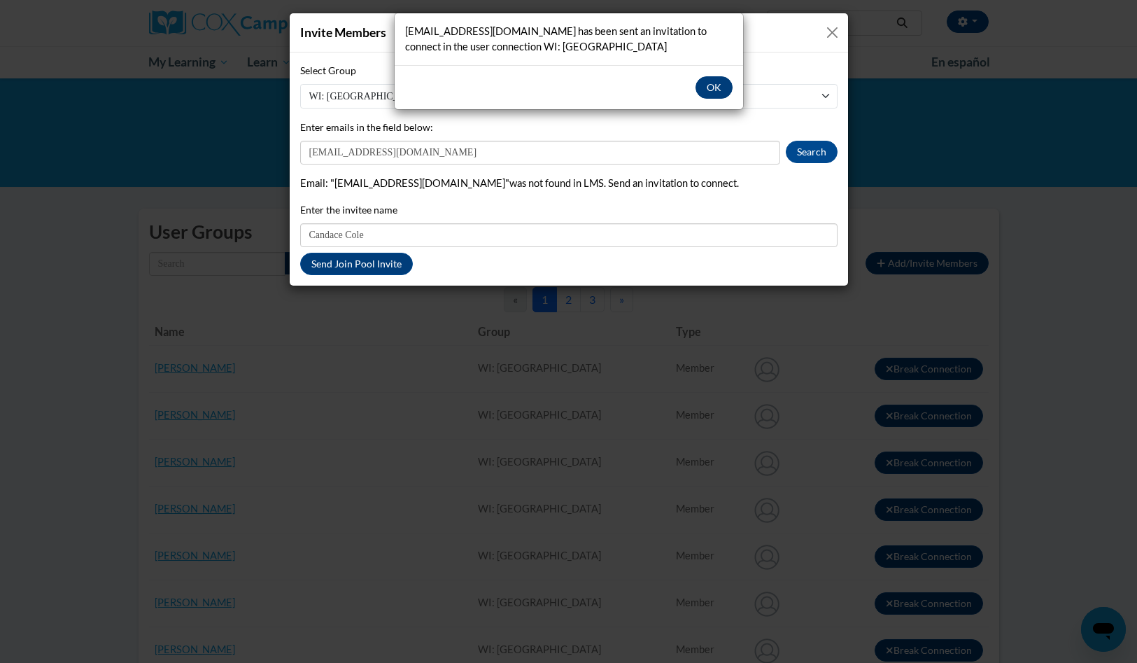
drag, startPoint x: 740, startPoint y: 85, endPoint x: 732, endPoint y: 87, distance: 7.8
click at [732, 87] on div "OK" at bounding box center [569, 87] width 349 height 44
click at [717, 88] on button "OK" at bounding box center [714, 87] width 37 height 22
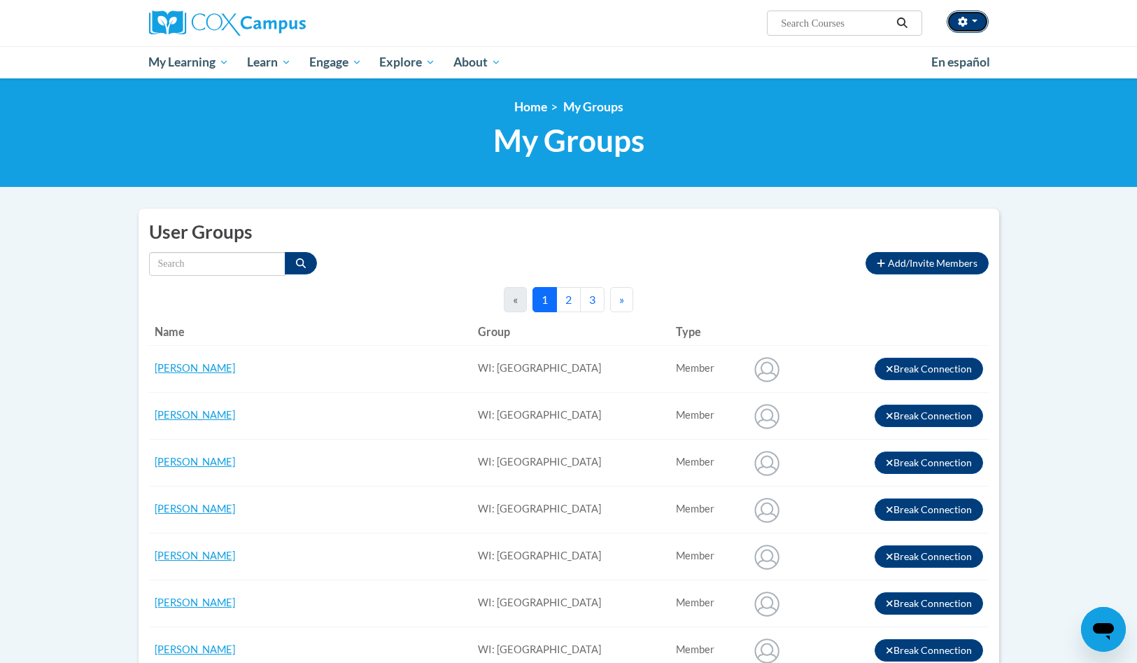
click at [980, 20] on button "button" at bounding box center [968, 21] width 42 height 22
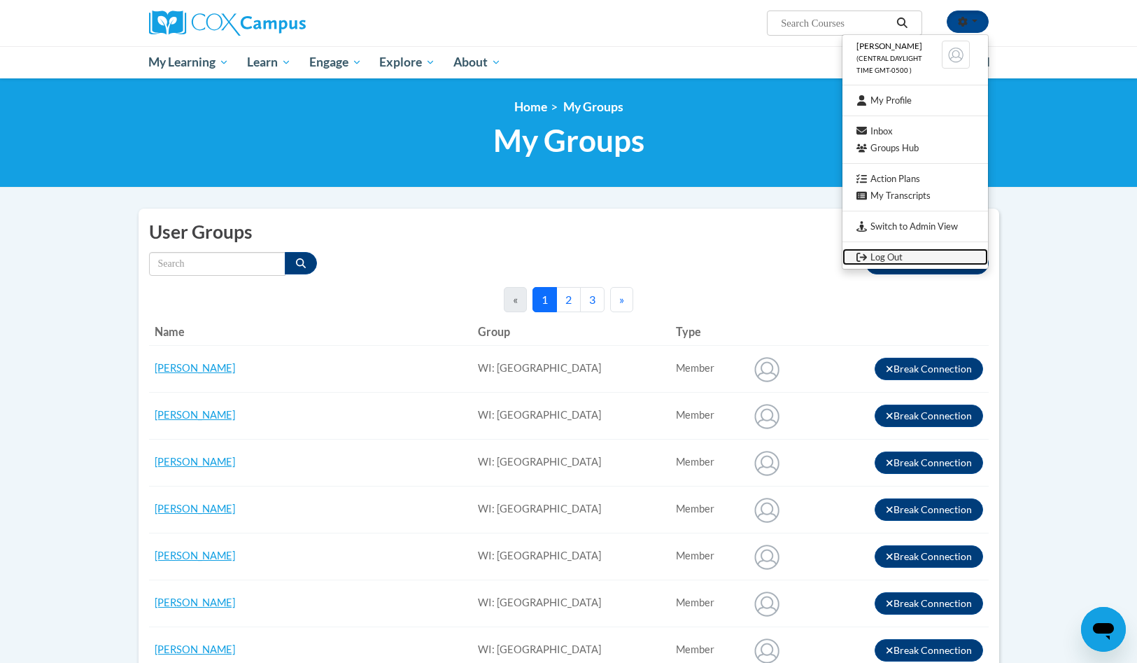
click at [904, 251] on link "Log Out" at bounding box center [916, 256] width 146 height 17
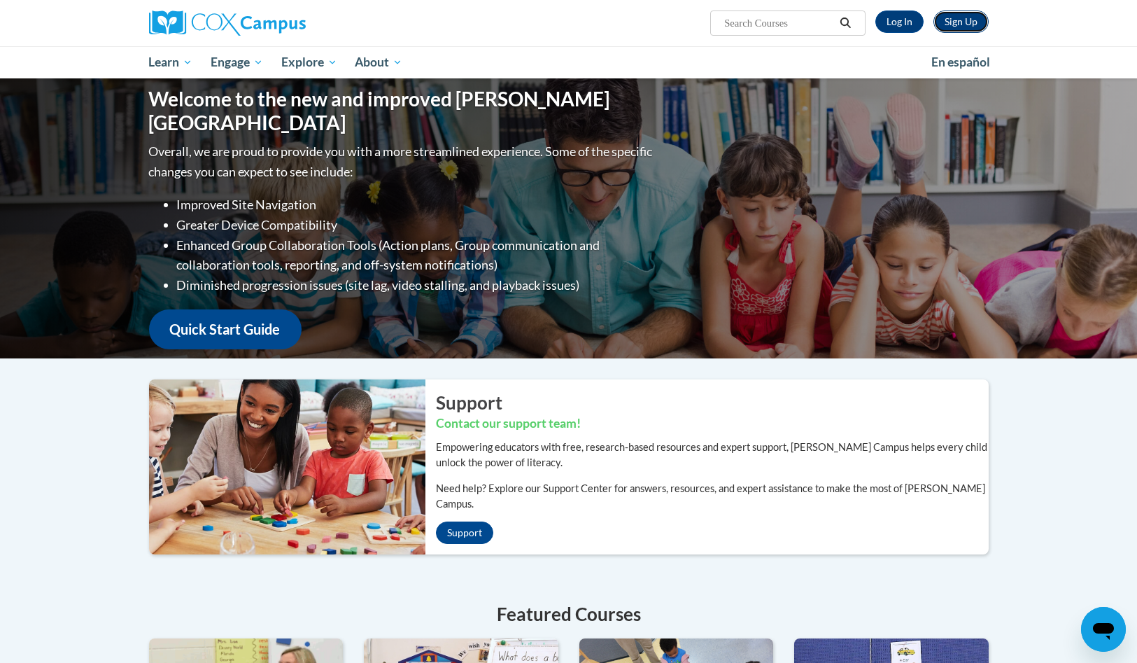
click at [966, 24] on link "Sign Up" at bounding box center [961, 21] width 55 height 22
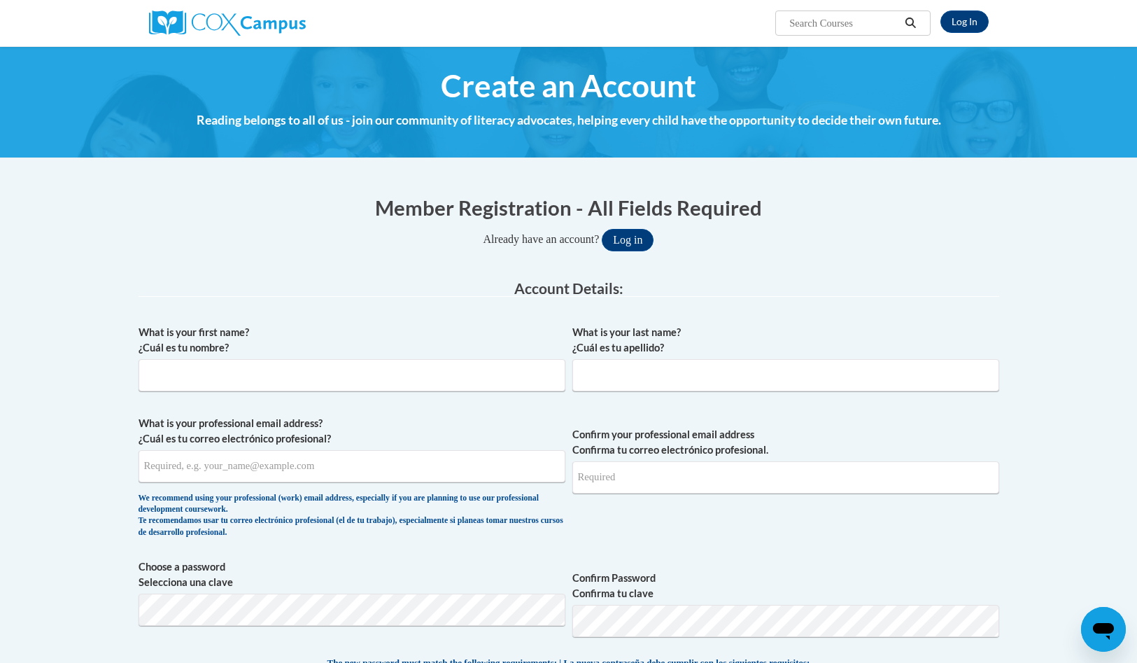
type input "[PERSON_NAME][EMAIL_ADDRESS][DOMAIN_NAME]"
click at [442, 376] on input "What is your first name? ¿Cuál es tu nombre?" at bounding box center [352, 375] width 427 height 32
type input "[PERSON_NAME]"
type input "[EMAIL_ADDRESS][DOMAIN_NAME]"
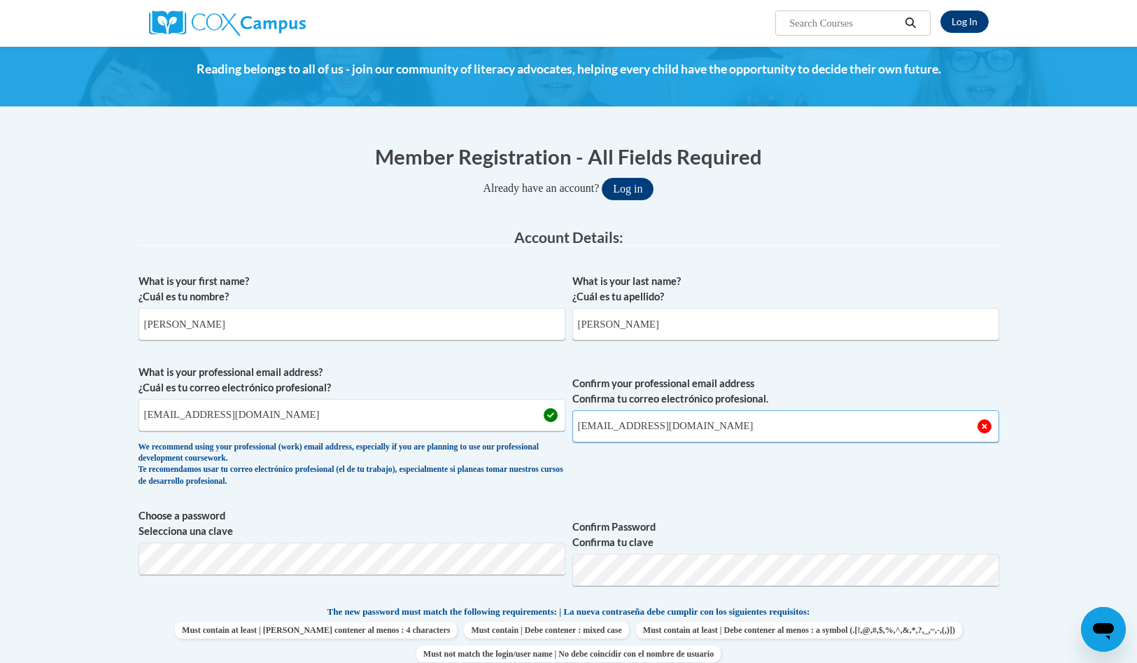
scroll to position [69, 0]
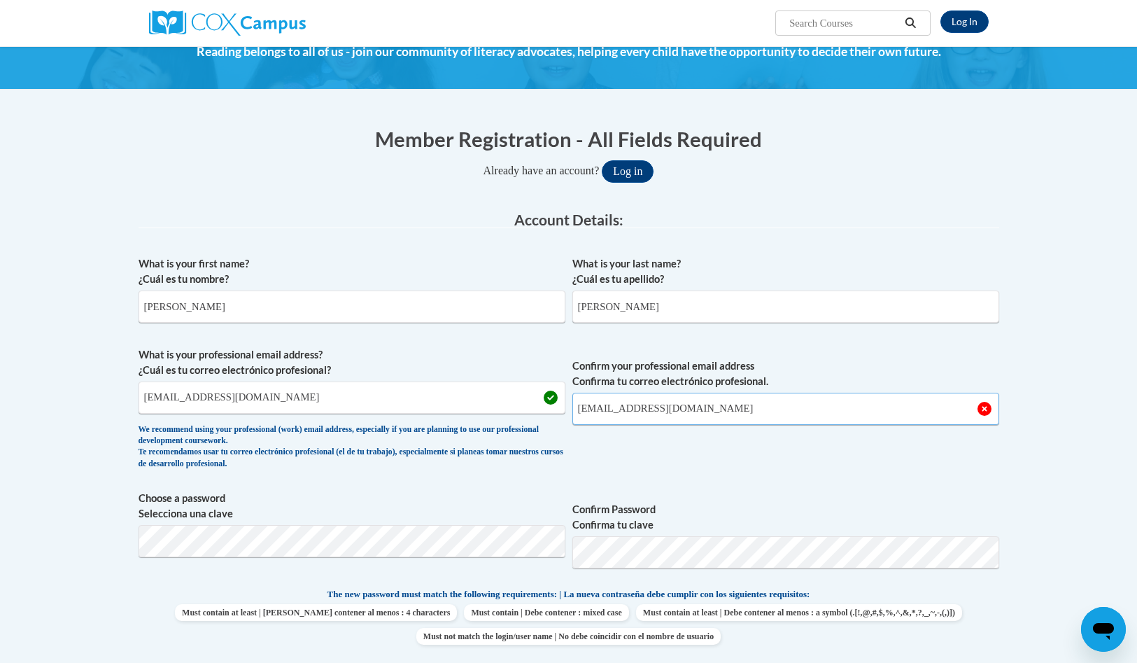
type input "[EMAIL_ADDRESS][DOMAIN_NAME]"
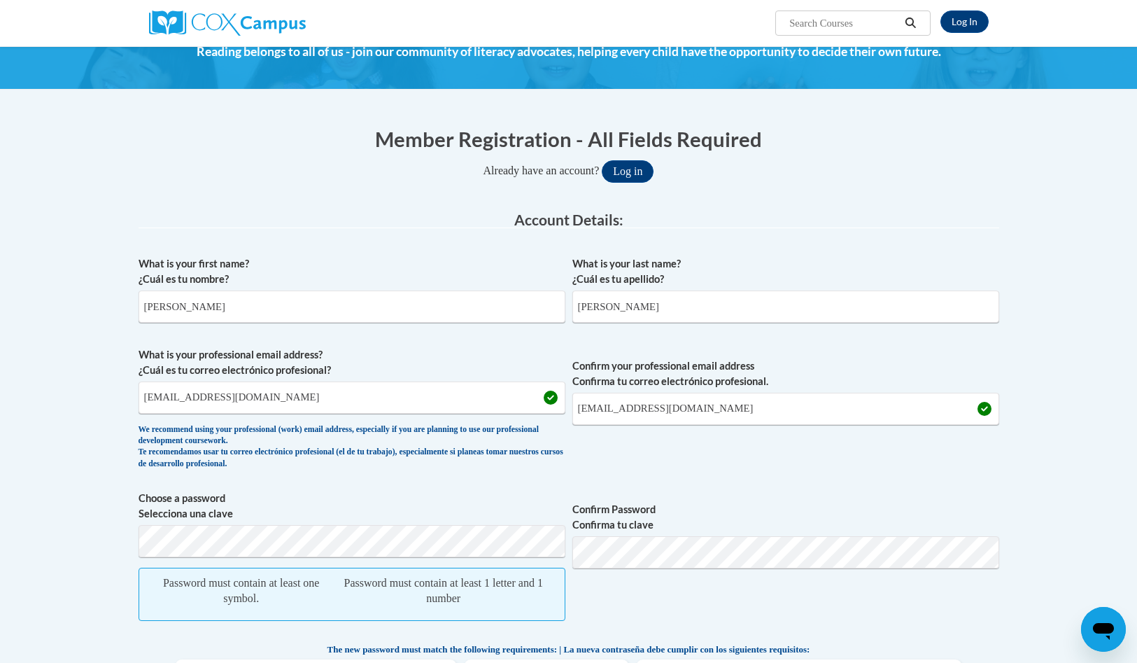
click at [687, 534] on span "Confirm Password Confirma tu clave" at bounding box center [785, 563] width 427 height 144
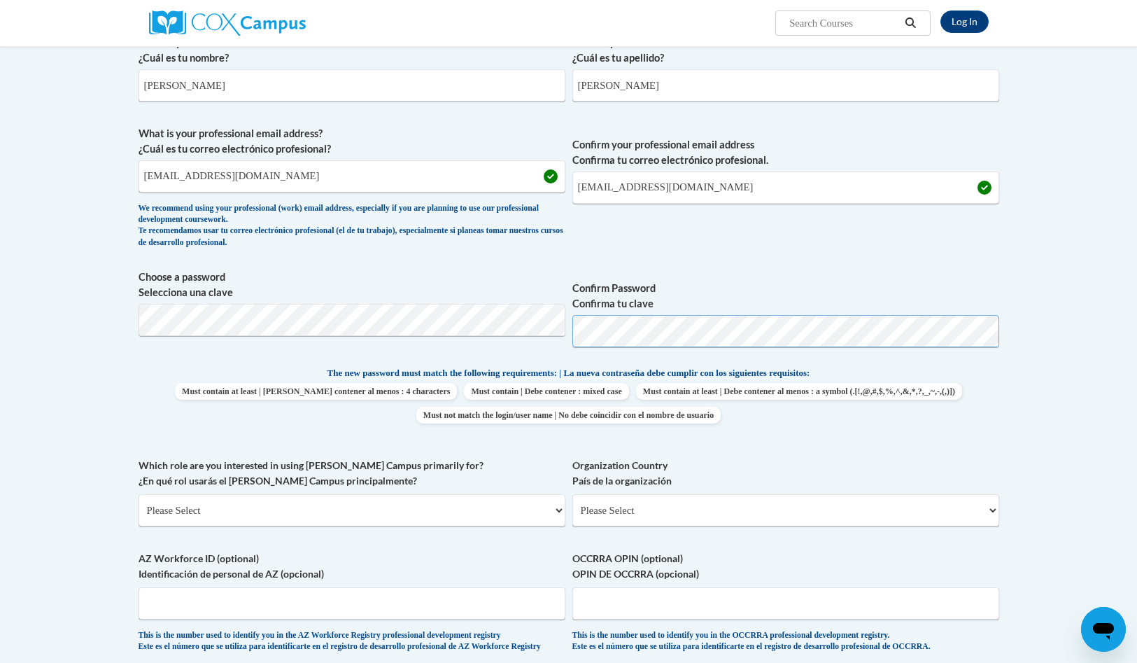
scroll to position [297, 0]
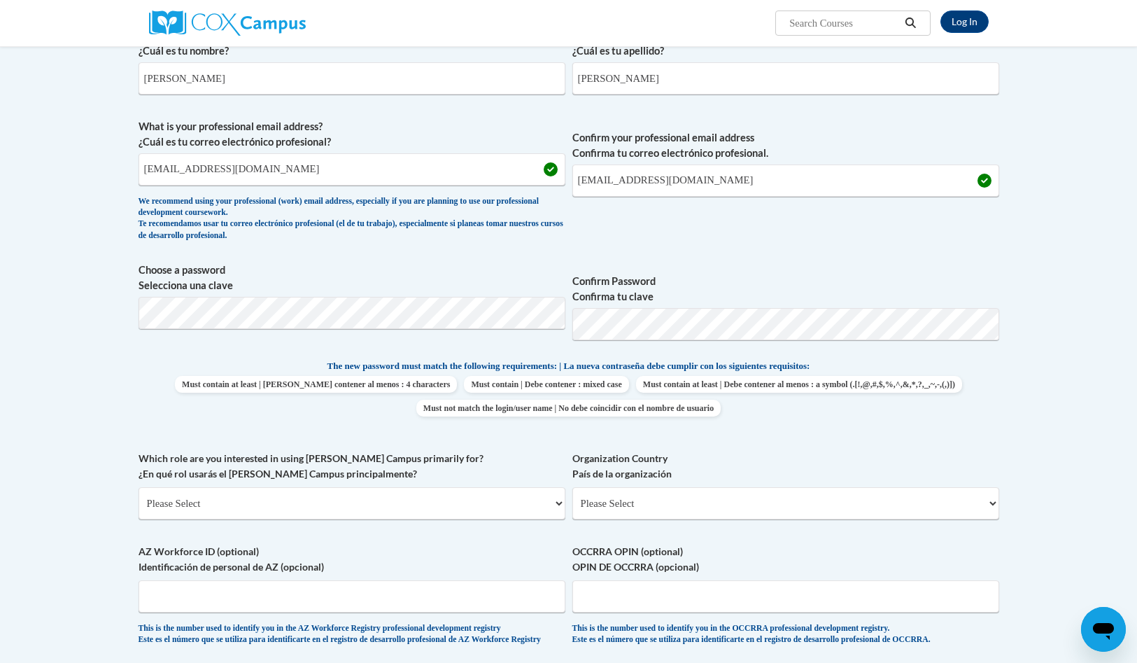
click at [426, 557] on label "AZ Workforce ID (optional) Identificación de personal de AZ (opcional)" at bounding box center [352, 559] width 427 height 31
click at [426, 580] on input "AZ Workforce ID (optional) Identificación de personal de AZ (opcional)" at bounding box center [352, 596] width 427 height 32
click at [470, 457] on label "Which role are you interested in using [PERSON_NAME] Campus primarily for? ¿En …" at bounding box center [352, 466] width 427 height 31
click at [470, 487] on select "Please Select College/University | Colegio/Universidad Community/Nonprofit Part…" at bounding box center [352, 503] width 427 height 32
click at [962, 363] on p "The new password must match the following requirements: | La nueva contraseña d…" at bounding box center [569, 366] width 861 height 17
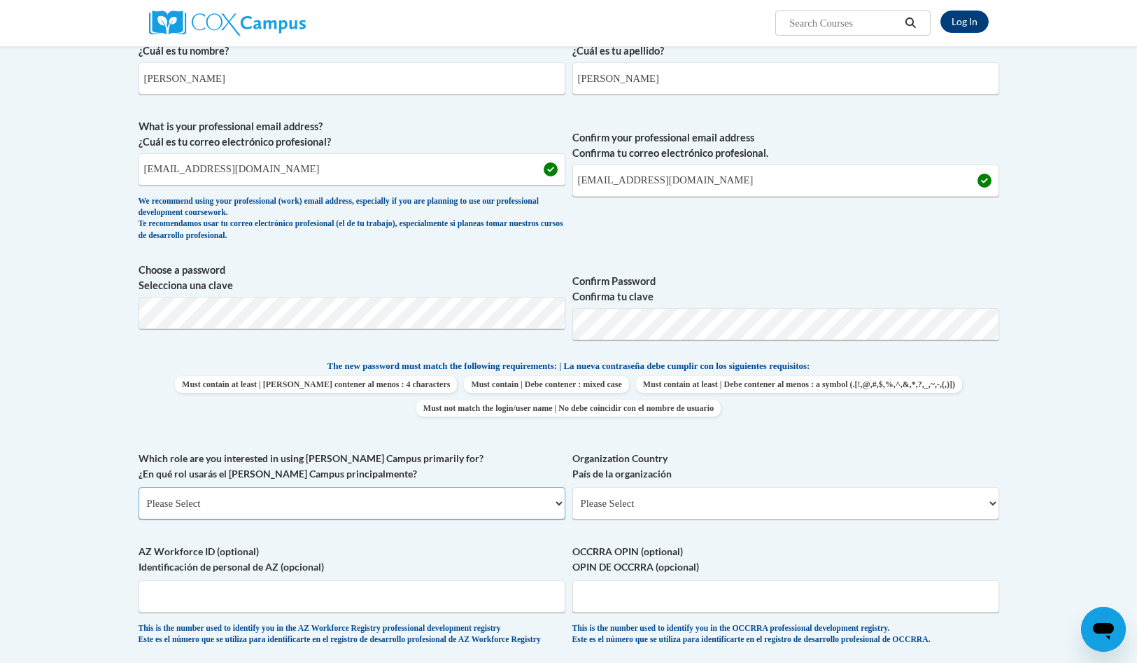
click at [454, 500] on select "Please Select College/University | Colegio/Universidad Community/Nonprofit Part…" at bounding box center [352, 503] width 427 height 32
click at [854, 506] on select "Please Select [GEOGRAPHIC_DATA] | [GEOGRAPHIC_DATA] Outside of [GEOGRAPHIC_DATA…" at bounding box center [785, 503] width 427 height 32
click at [374, 503] on select "Please Select College/University | Colegio/Universidad Community/Nonprofit Part…" at bounding box center [352, 503] width 427 height 32
select select "fbf2d438-af2f-41f8-98f1-81c410e29de3"
click at [139, 487] on select "Please Select College/University | Colegio/Universidad Community/Nonprofit Part…" at bounding box center [352, 503] width 427 height 32
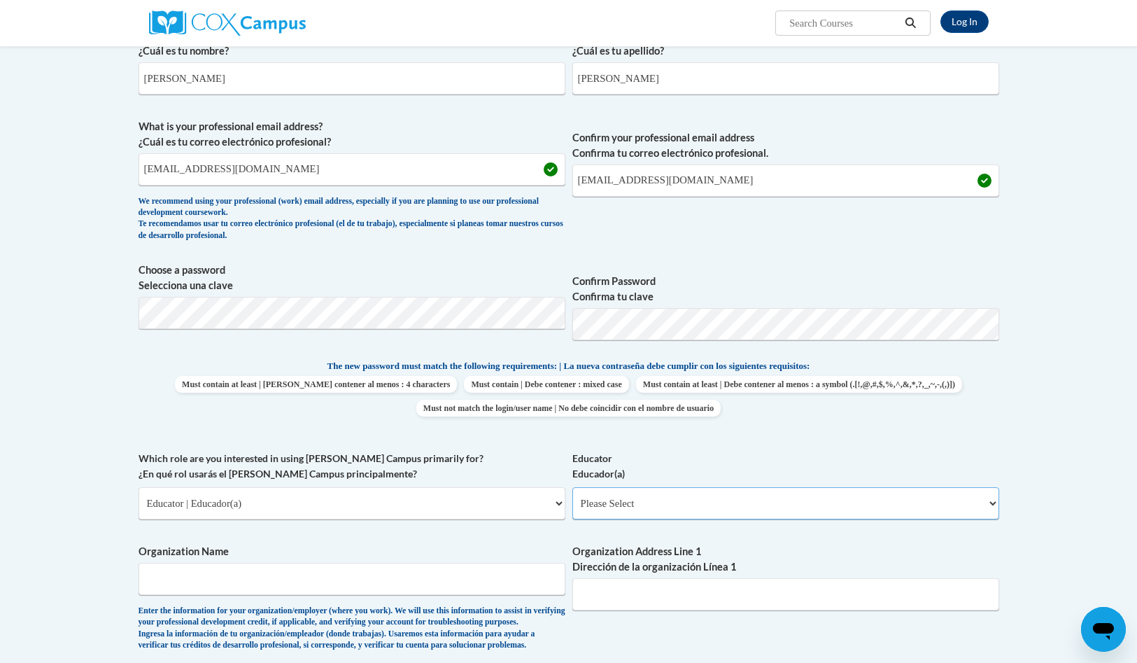
click at [621, 500] on select "Please Select Early Learning/Daycare Teacher/Family Home Care Provider | Maestr…" at bounding box center [785, 503] width 427 height 32
select select "8e40623d-54d0-45cd-9f92-5df65cd3f8cf"
click at [572, 487] on select "Please Select Early Learning/Daycare Teacher/Family Home Care Provider | Maestr…" at bounding box center [785, 503] width 427 height 32
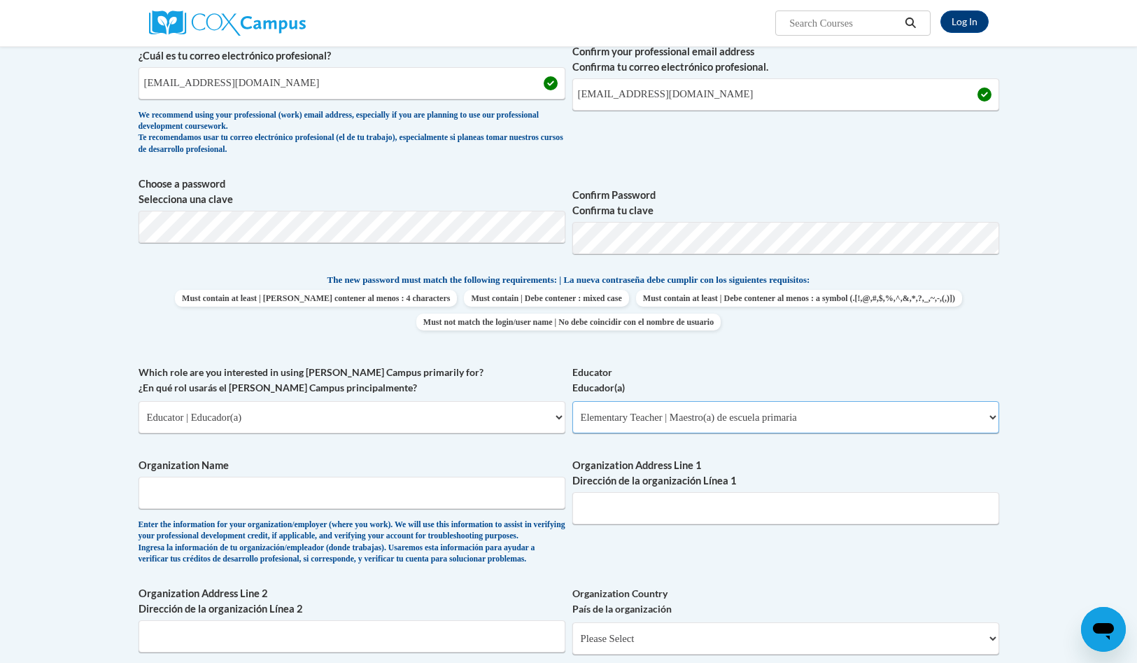
scroll to position [440, 0]
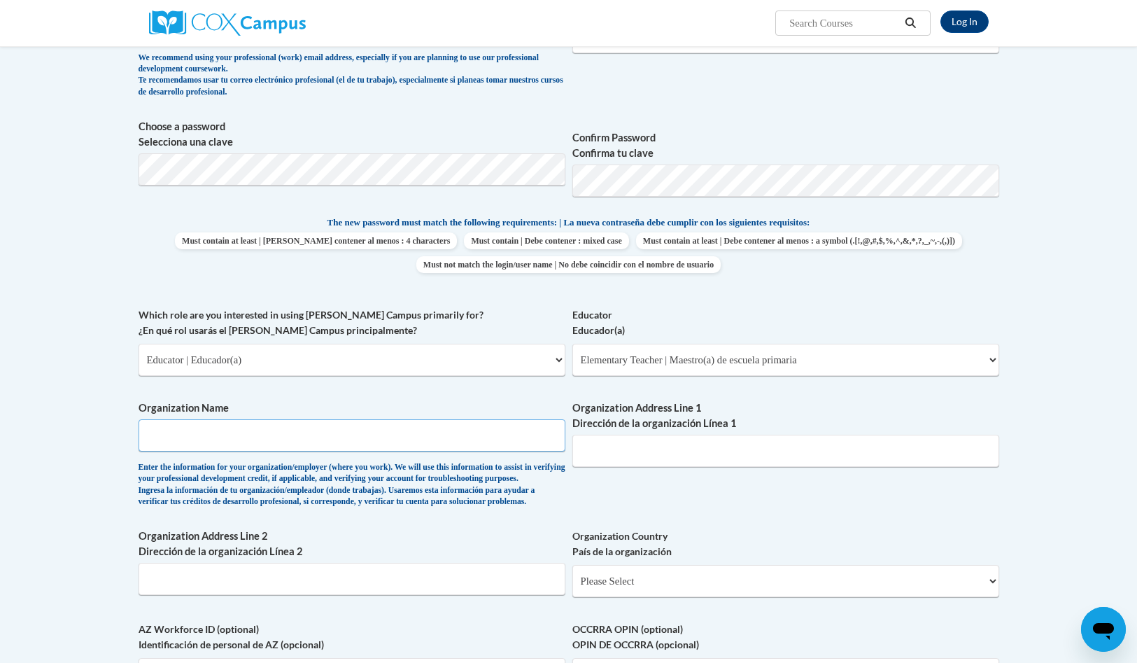
click at [309, 435] on input "Organization Name" at bounding box center [352, 435] width 427 height 32
type input "[GEOGRAPHIC_DATA]"
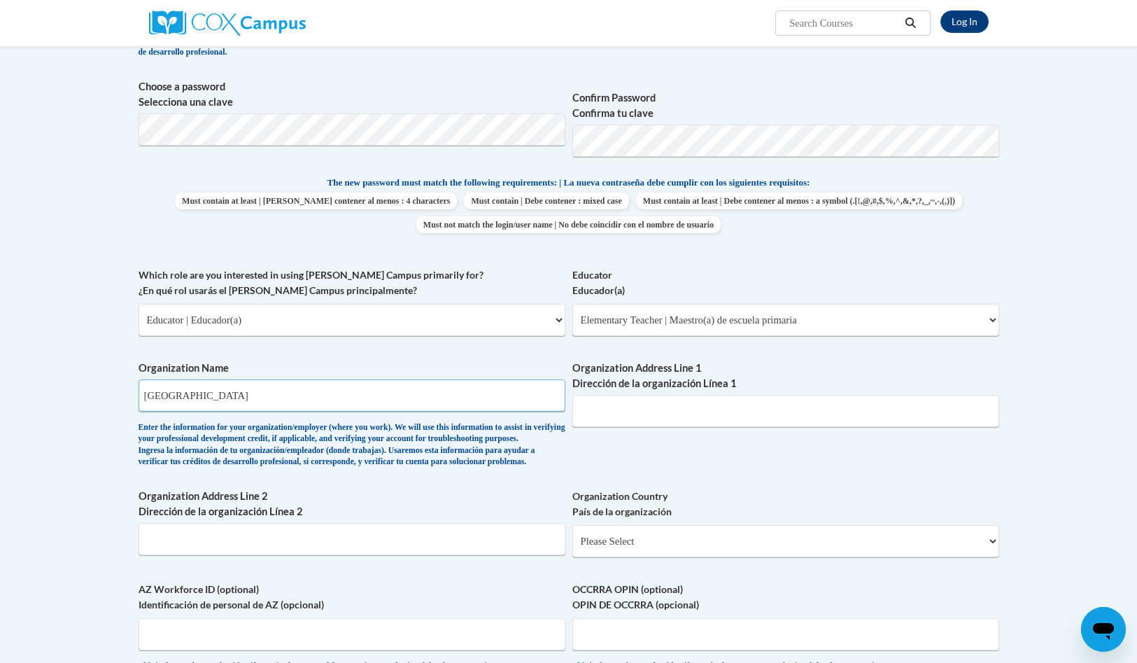
scroll to position [510, 0]
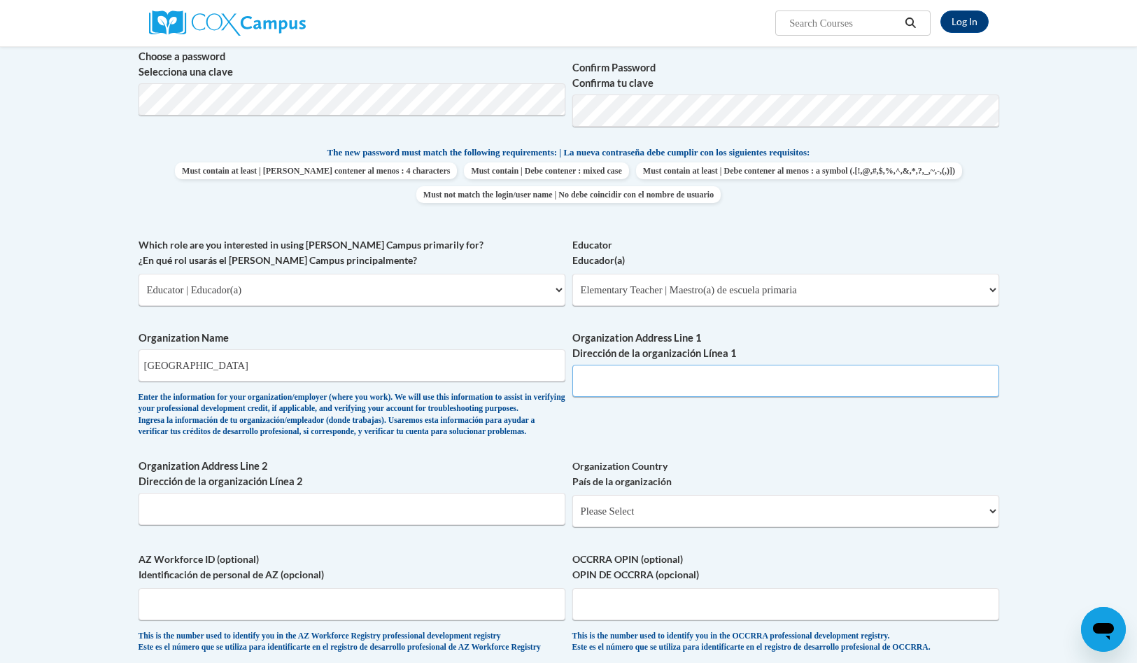
click at [637, 372] on input "Organization Address Line 1 Dirección de la organización Línea 1" at bounding box center [785, 381] width 427 height 32
type input "[STREET_ADDRESS]"
select select "[US_STATE]"
click at [319, 525] on input "Organization Address Line 2 Dirección de la organización Línea 2" at bounding box center [352, 509] width 427 height 32
click at [708, 527] on select "Please Select [GEOGRAPHIC_DATA] | [GEOGRAPHIC_DATA] Outside of [GEOGRAPHIC_DATA…" at bounding box center [785, 511] width 427 height 32
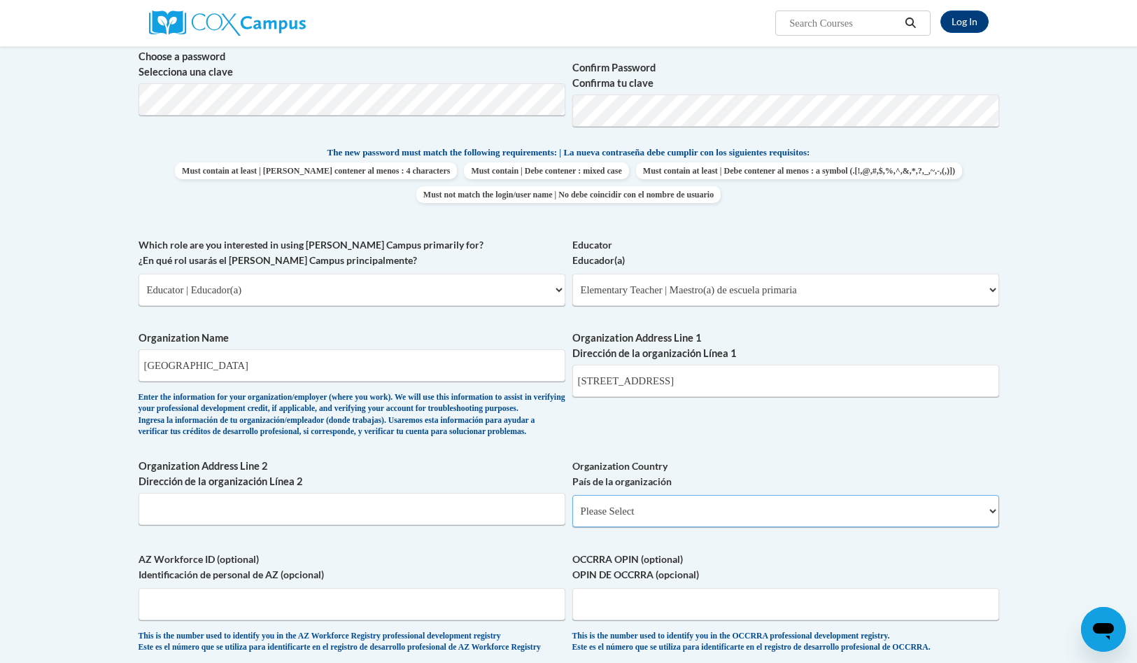
select select "ad49bcad-a171-4b2e-b99c-48b446064914"
click at [572, 518] on select "Please Select [GEOGRAPHIC_DATA] | [GEOGRAPHIC_DATA] Outside of [GEOGRAPHIC_DATA…" at bounding box center [785, 511] width 427 height 32
select select
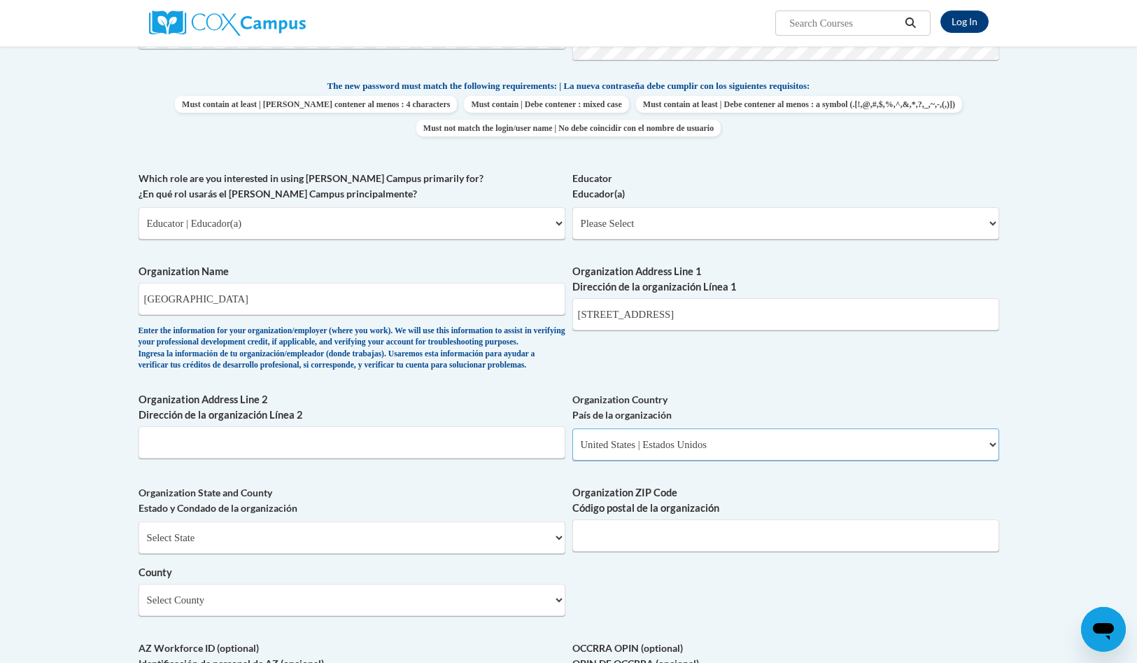
scroll to position [619, 0]
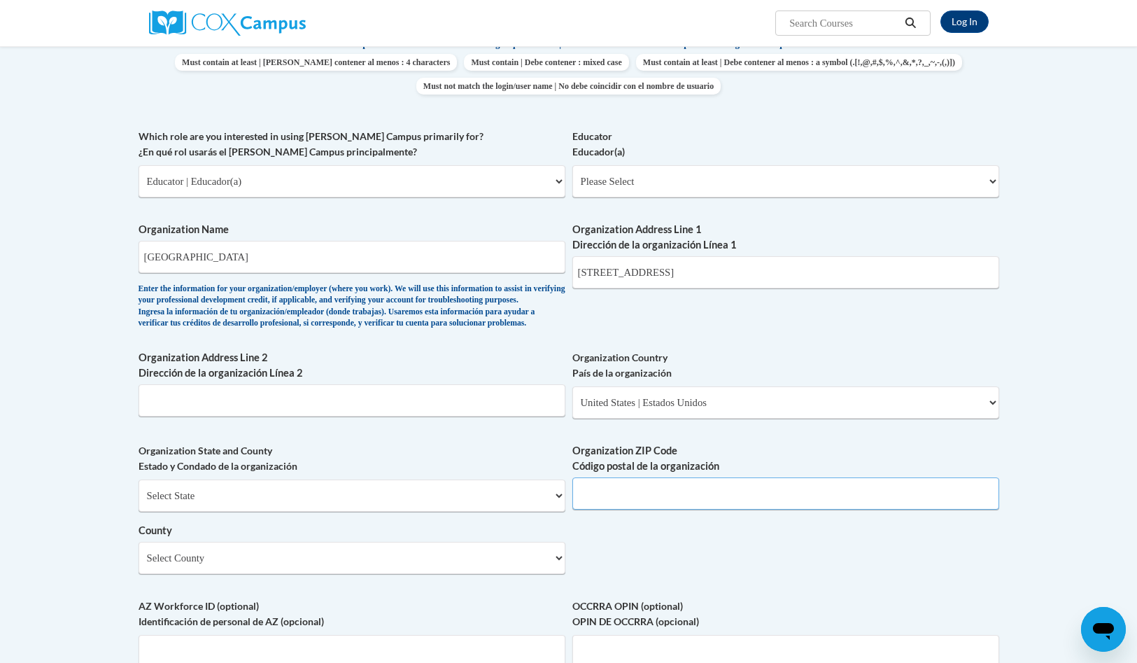
click at [714, 509] on input "Organization ZIP Code Código postal de la organización" at bounding box center [785, 493] width 427 height 32
type input "54170"
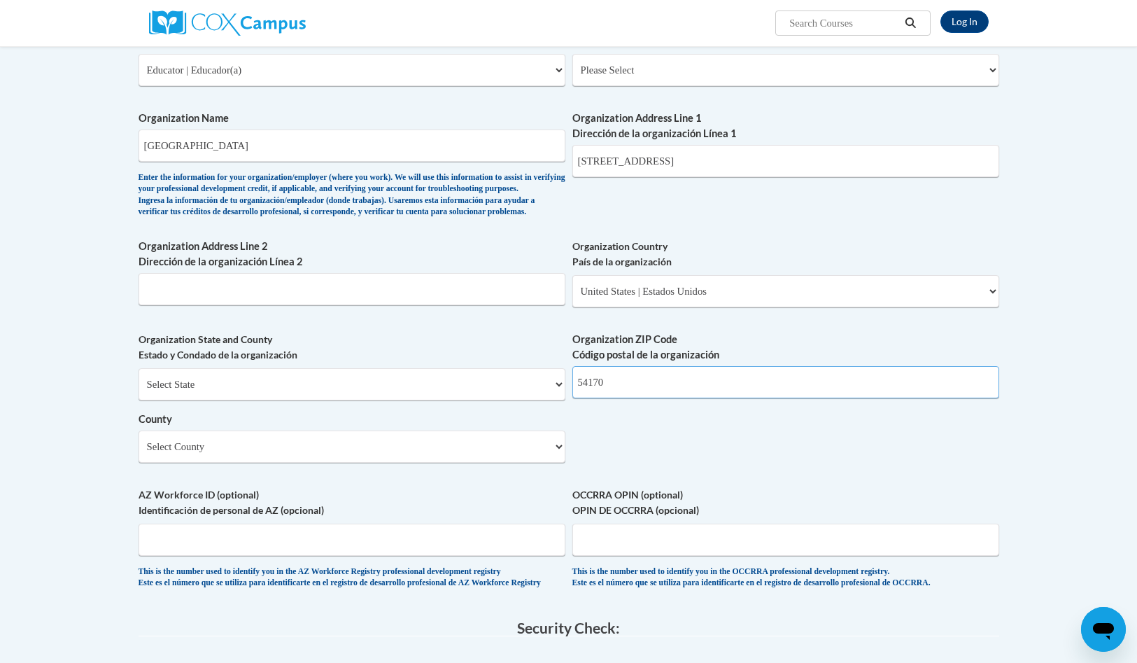
scroll to position [796, 0]
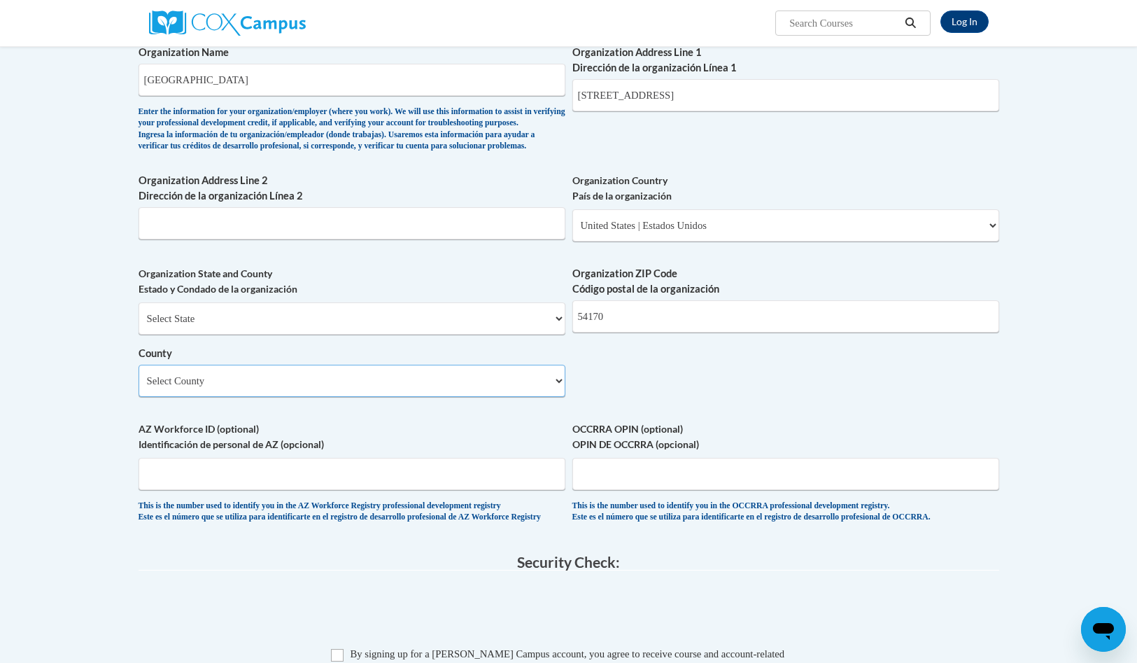
click at [264, 397] on select "Select County [GEOGRAPHIC_DATA] [GEOGRAPHIC_DATA] [PERSON_NAME][GEOGRAPHIC_DATA…" at bounding box center [352, 381] width 427 height 32
select select "Outagamie"
click at [139, 388] on select "Select County [GEOGRAPHIC_DATA] [GEOGRAPHIC_DATA] [PERSON_NAME][GEOGRAPHIC_DATA…" at bounding box center [352, 381] width 427 height 32
click at [770, 608] on fieldset "Security Check: Enter the security code + = TextBox Checkbox" at bounding box center [569, 673] width 861 height 238
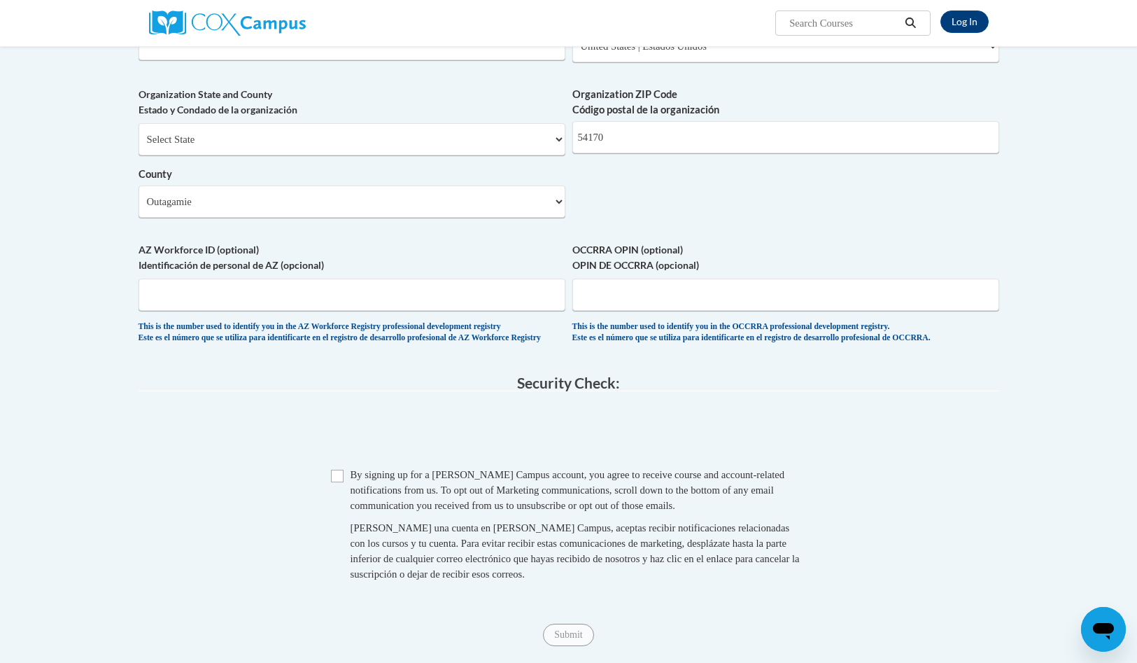
scroll to position [1093, 0]
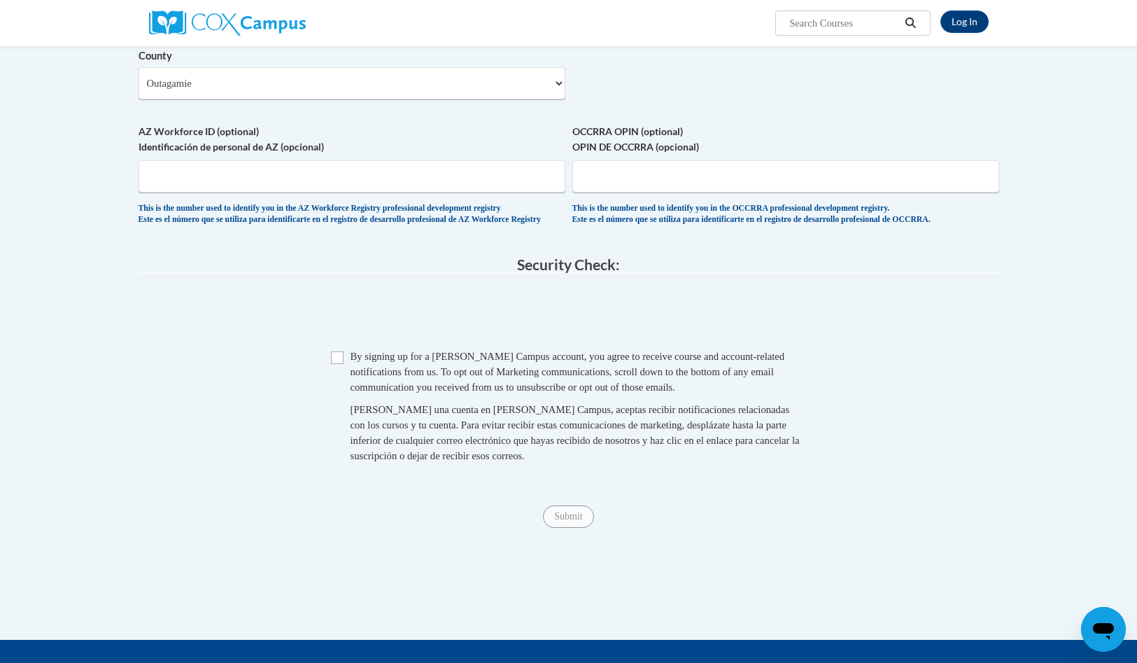
click at [399, 393] on span "By signing up for a [PERSON_NAME] Campus account, you agree to receive course a…" at bounding box center [568, 372] width 435 height 42
click at [335, 364] on input "Checkbox" at bounding box center [337, 357] width 13 height 13
checkbox input "true"
click at [573, 528] on input "Submit" at bounding box center [568, 516] width 50 height 22
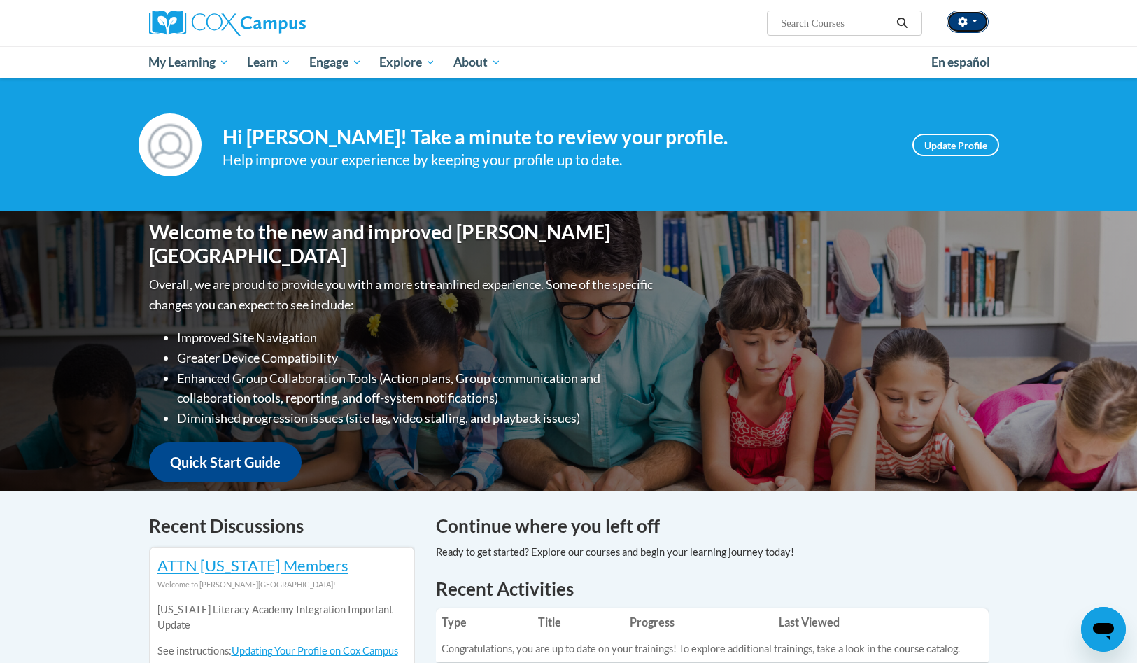
click at [967, 24] on icon "button" at bounding box center [963, 22] width 10 height 10
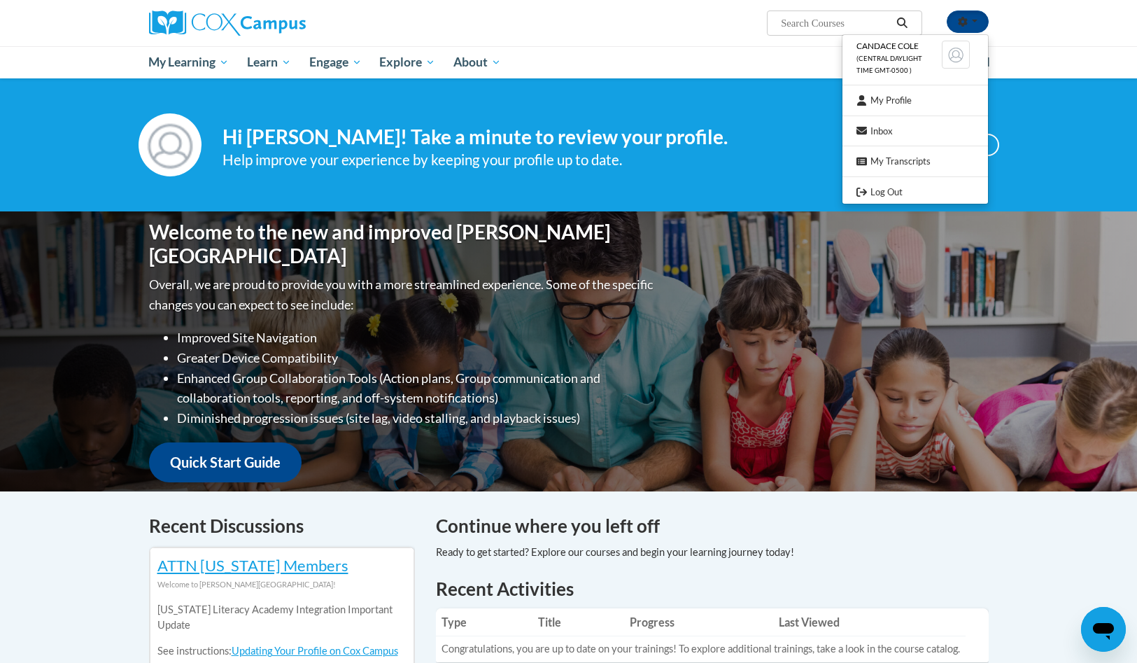
click at [948, 182] on ul "Candace Cole (Central Daylight Time GMT-0500 ) My Profile Inbox My Transcripts …" at bounding box center [915, 119] width 147 height 170
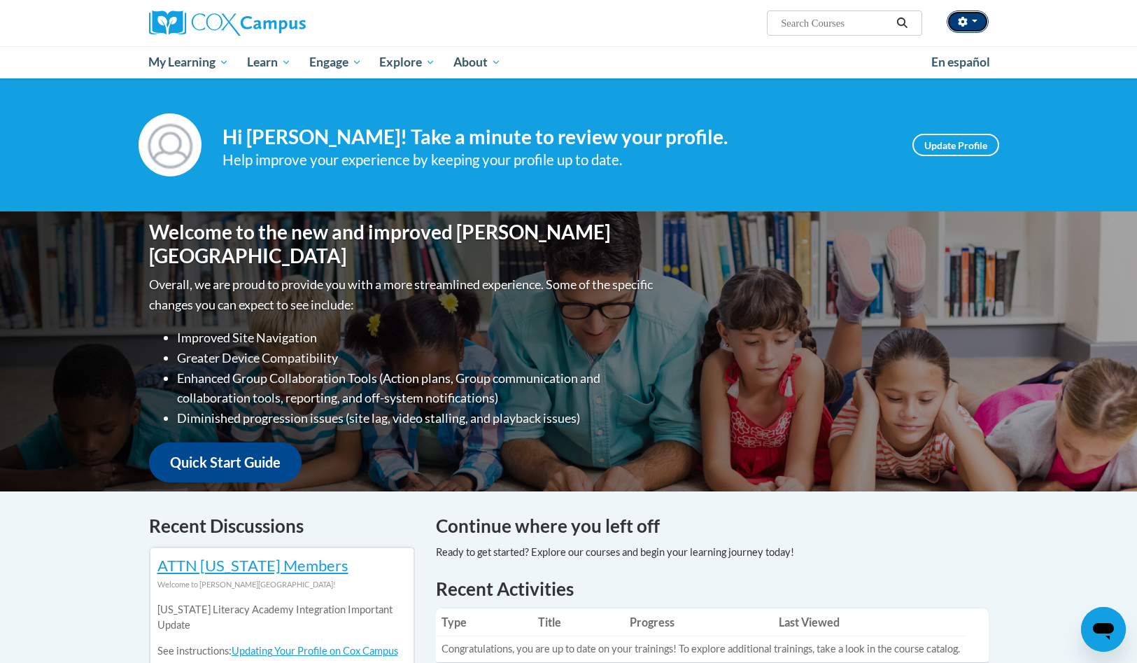
click at [969, 27] on button "button" at bounding box center [968, 21] width 42 height 22
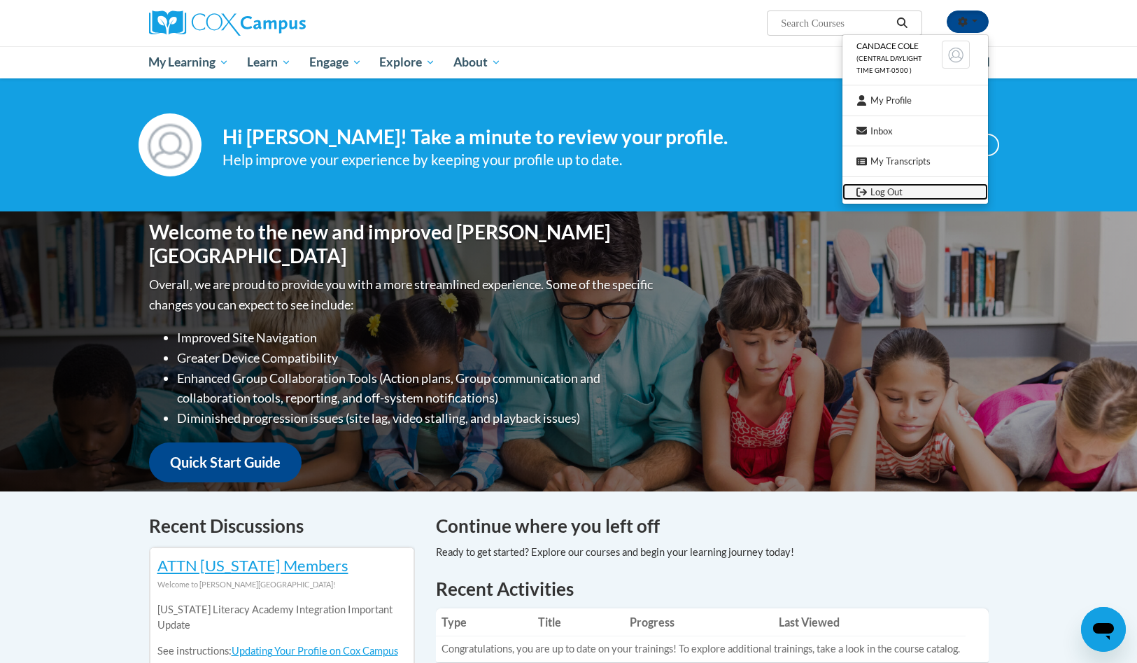
click at [876, 192] on link "Log Out" at bounding box center [916, 191] width 146 height 17
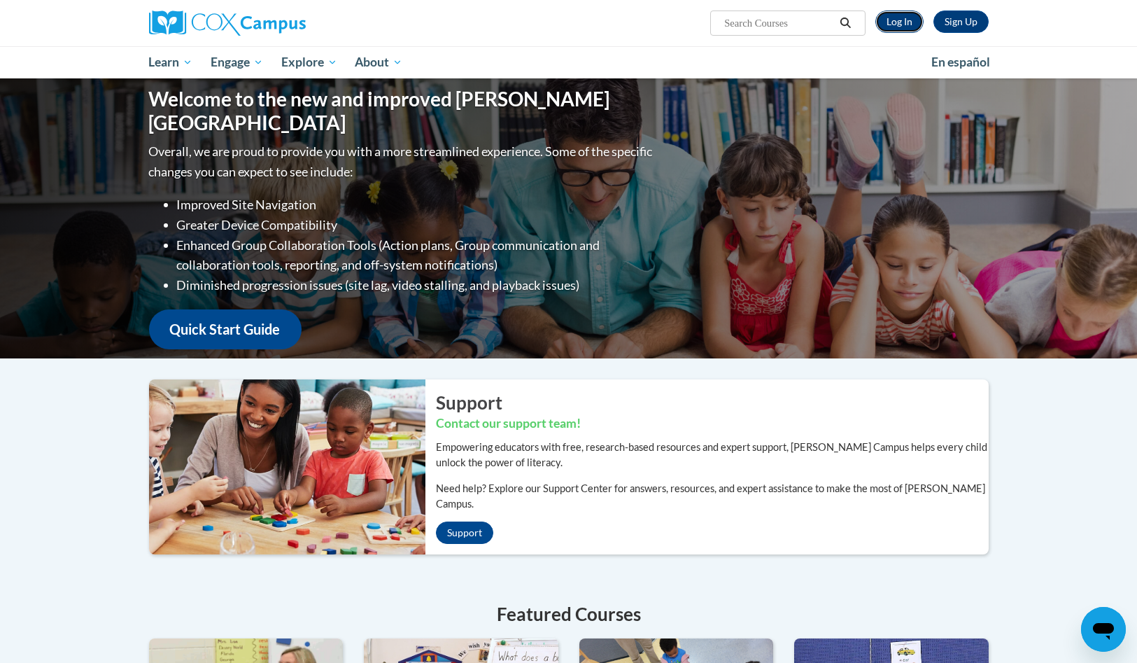
click at [897, 17] on link "Log In" at bounding box center [900, 21] width 48 height 22
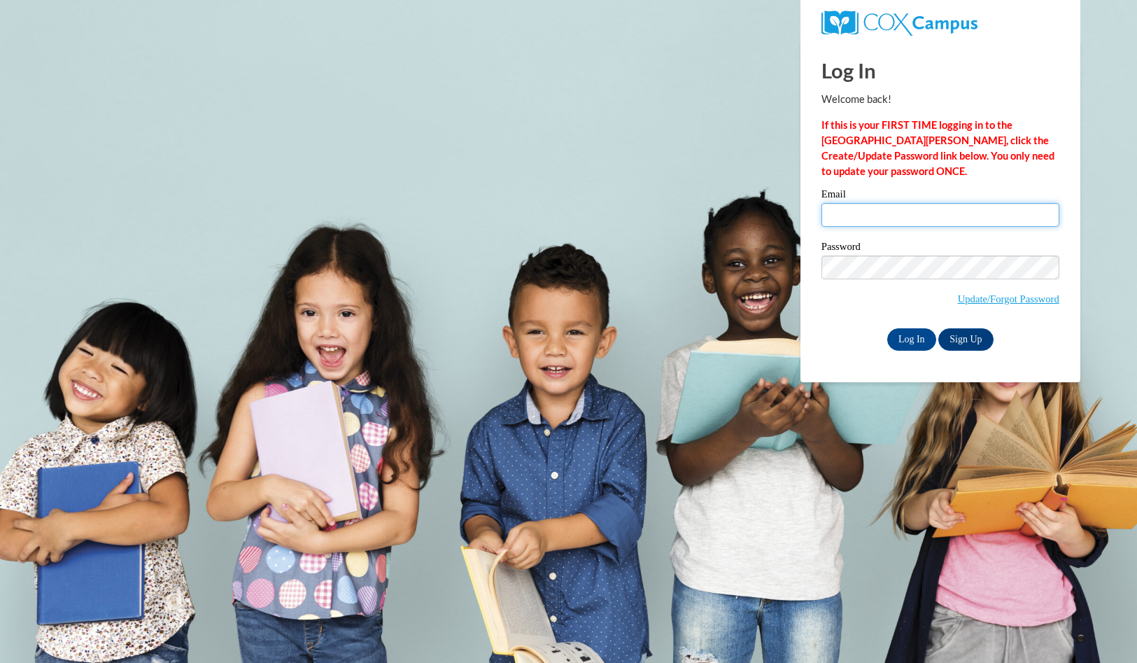
click at [878, 213] on input "Email" at bounding box center [941, 215] width 238 height 24
type input "[PERSON_NAME][EMAIL_ADDRESS][DOMAIN_NAME]"
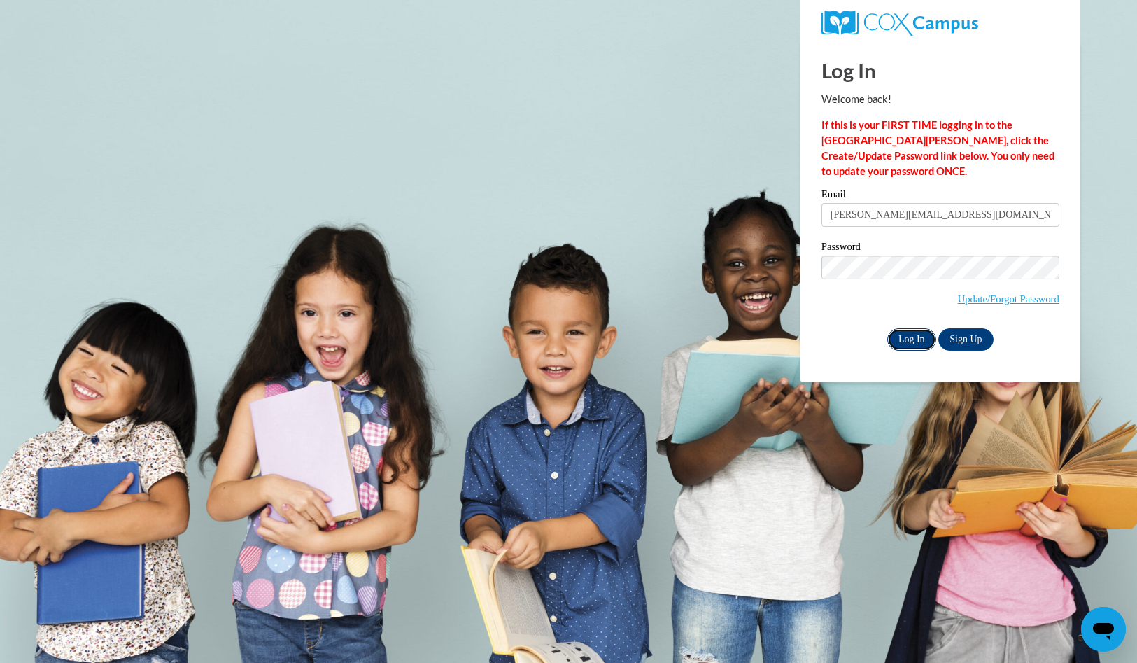
click at [911, 343] on input "Log In" at bounding box center [911, 339] width 49 height 22
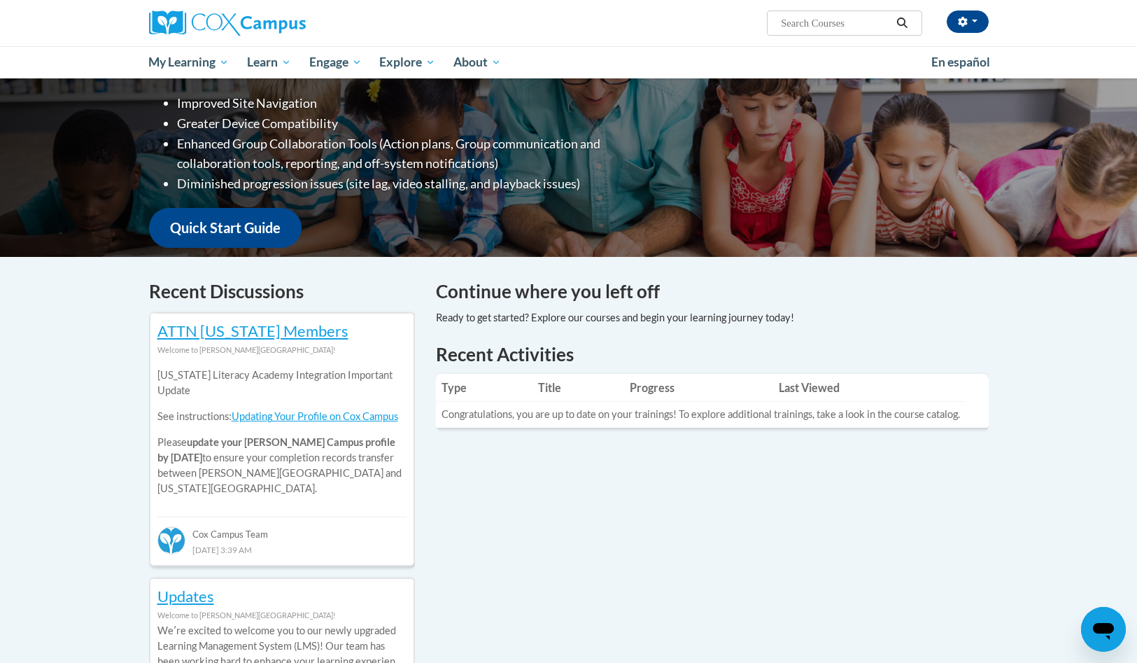
scroll to position [239, 0]
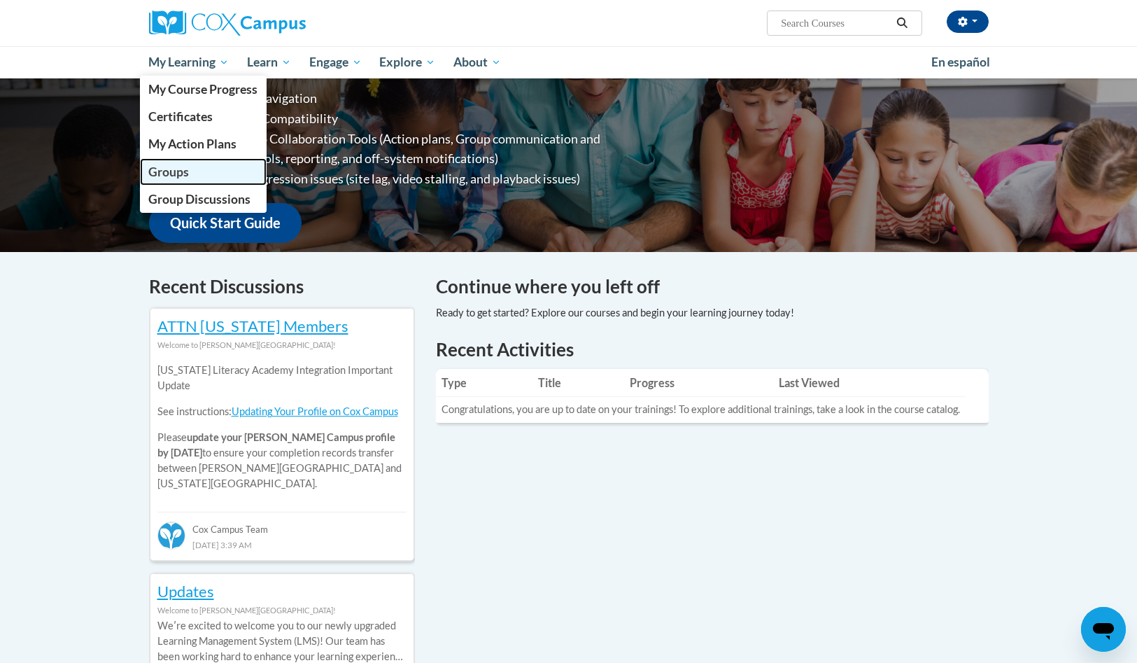
click at [185, 168] on span "Groups" at bounding box center [168, 171] width 41 height 15
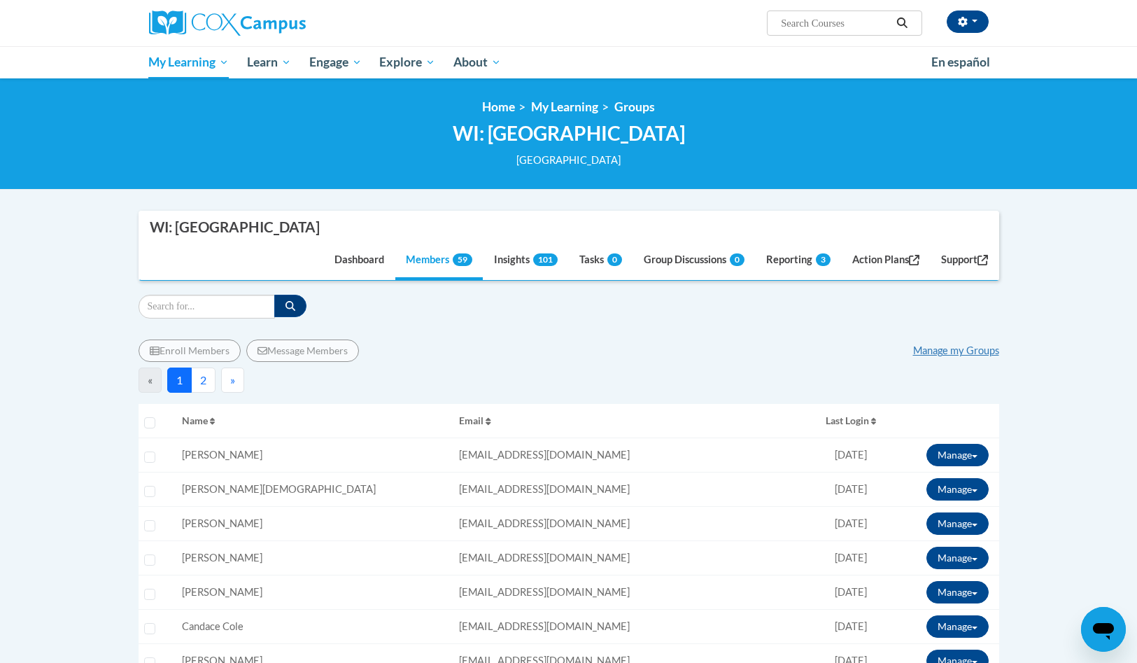
scroll to position [37, 0]
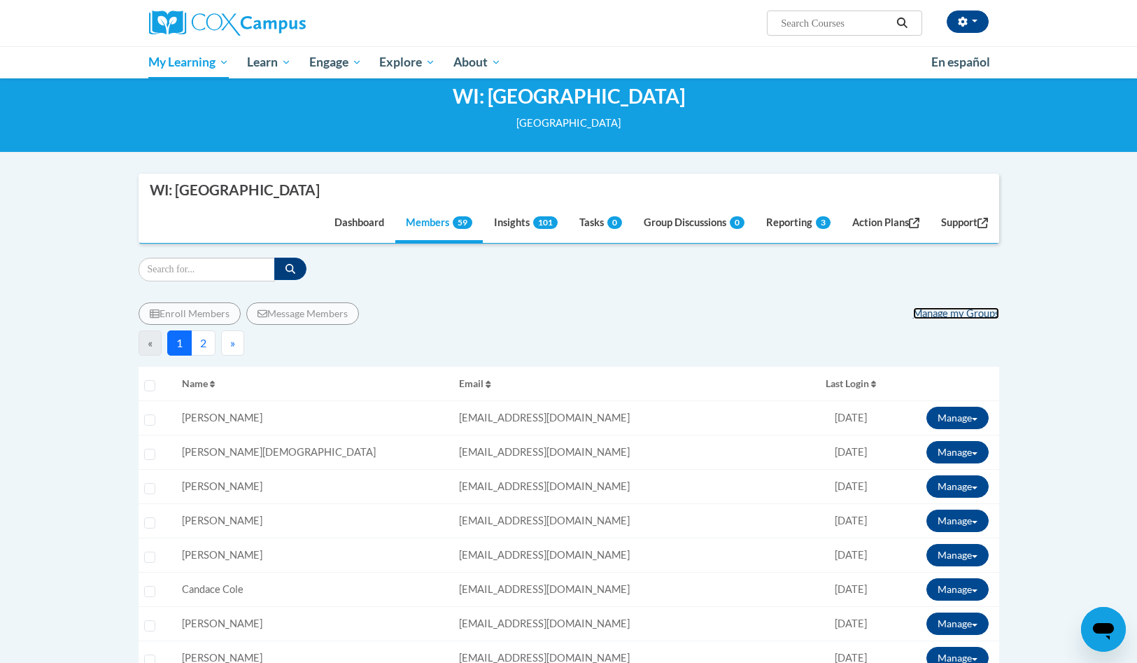
click at [969, 308] on link "Manage my Groups" at bounding box center [956, 313] width 86 height 12
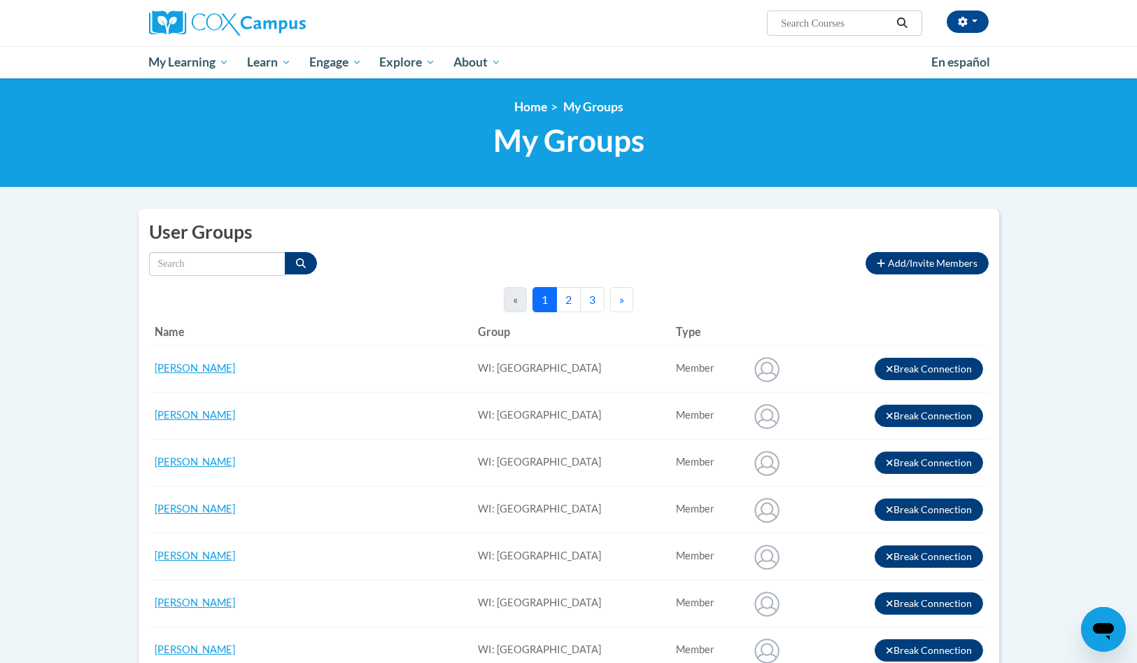
click at [571, 295] on button "2" at bounding box center [568, 299] width 24 height 25
click at [596, 304] on button "3" at bounding box center [592, 299] width 24 height 25
click at [546, 304] on button "1" at bounding box center [545, 299] width 24 height 25
